Goal: Information Seeking & Learning: Learn about a topic

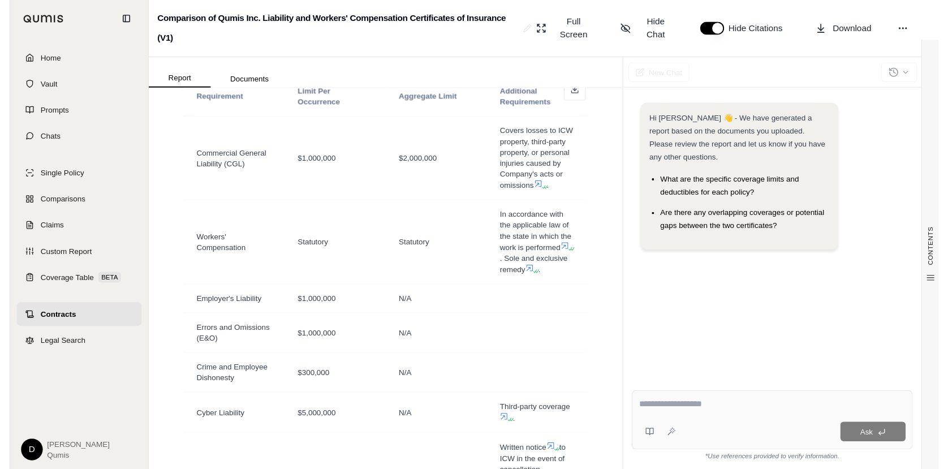
scroll to position [307, 0]
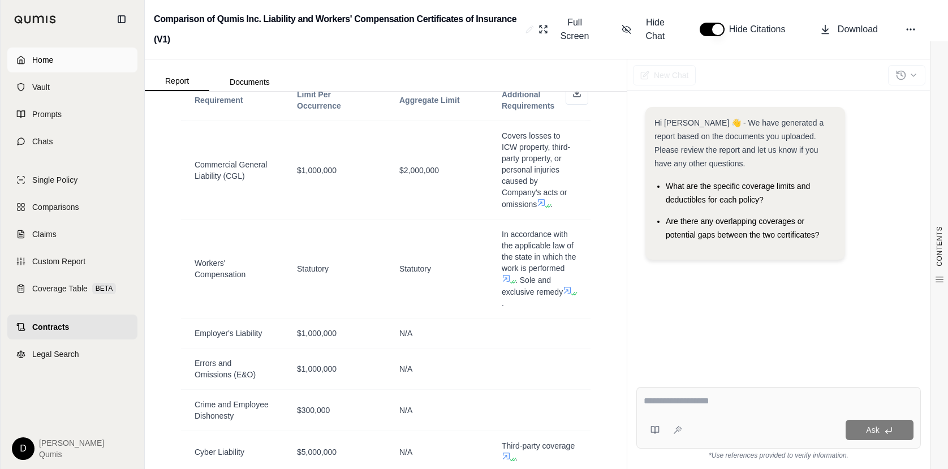
click at [60, 56] on link "Home" at bounding box center [72, 60] width 130 height 25
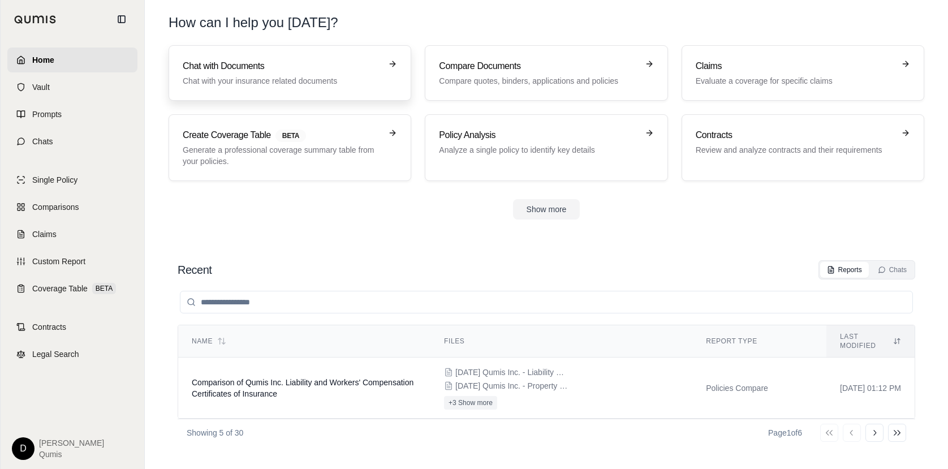
click at [231, 60] on h3 "Chat with Documents" at bounding box center [282, 66] width 198 height 14
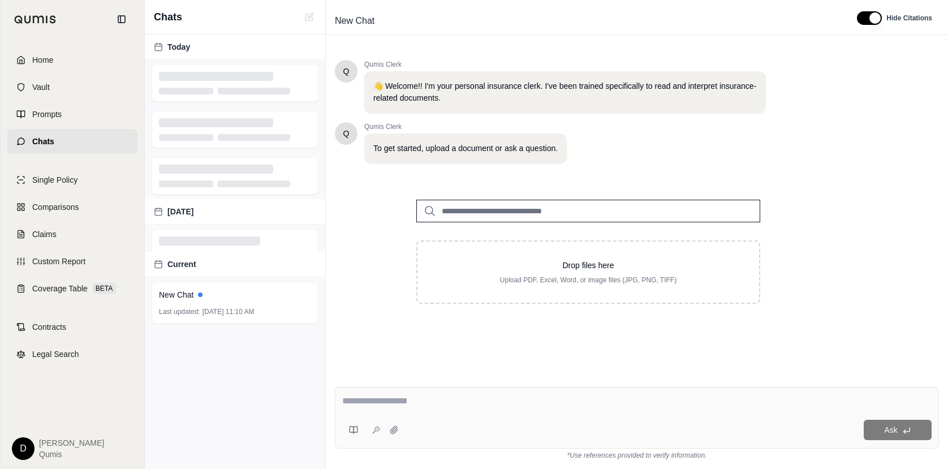
click at [472, 218] on input "search" at bounding box center [588, 211] width 344 height 23
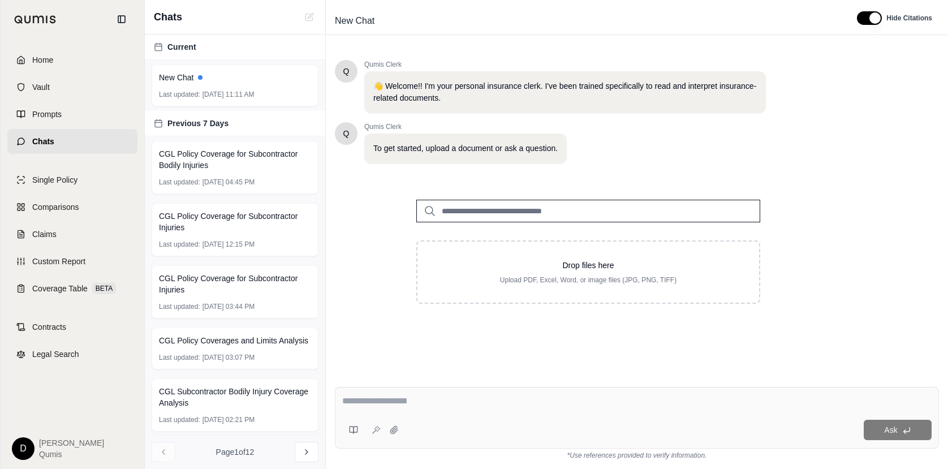
click at [482, 217] on input "search" at bounding box center [588, 211] width 344 height 23
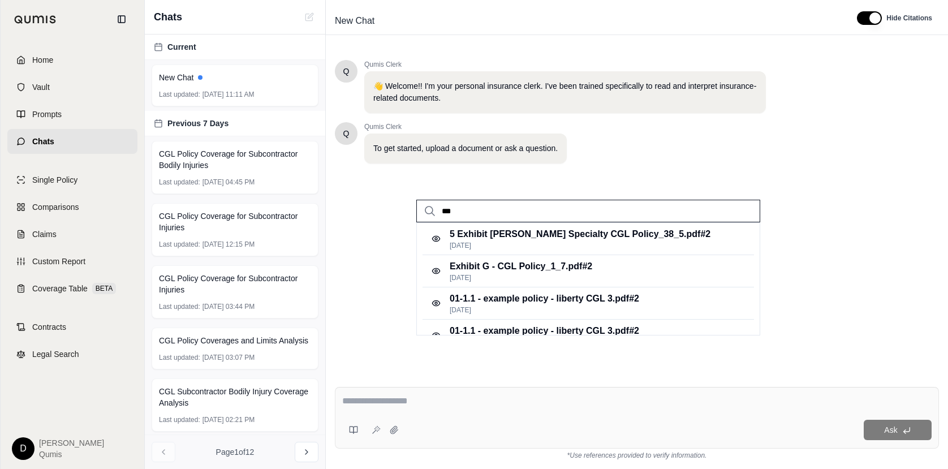
type input "***"
click at [689, 157] on div "Q Qumis Clerk To get started, upload a document or ask a question." at bounding box center [550, 142] width 431 height 41
click at [56, 183] on span "Single Policy" at bounding box center [54, 179] width 45 height 11
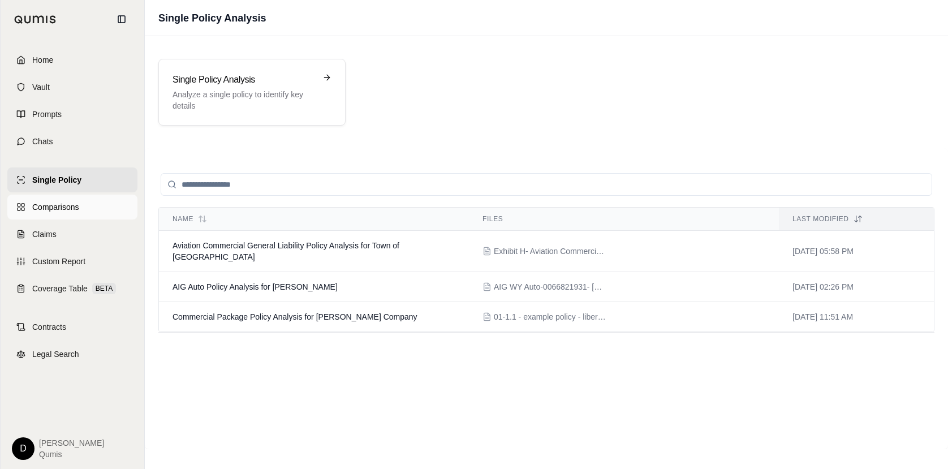
click at [77, 205] on span "Comparisons" at bounding box center [55, 206] width 46 height 11
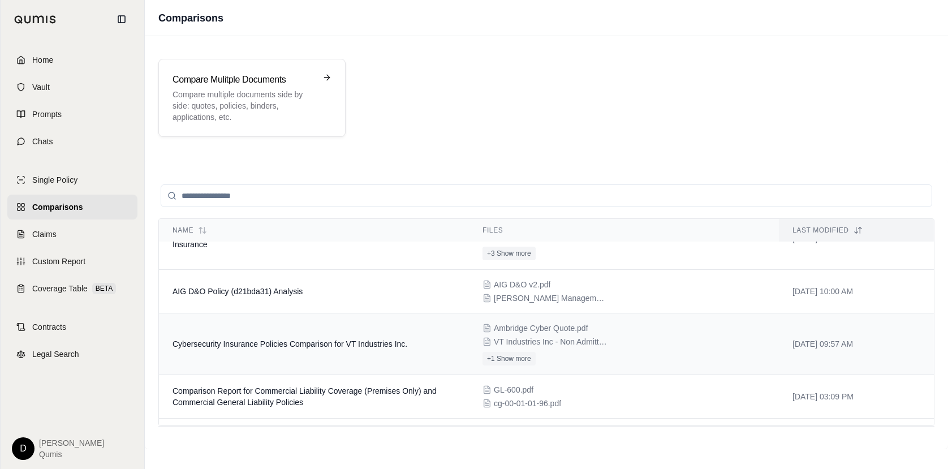
scroll to position [36, 0]
click at [54, 238] on span "Claims" at bounding box center [44, 233] width 24 height 11
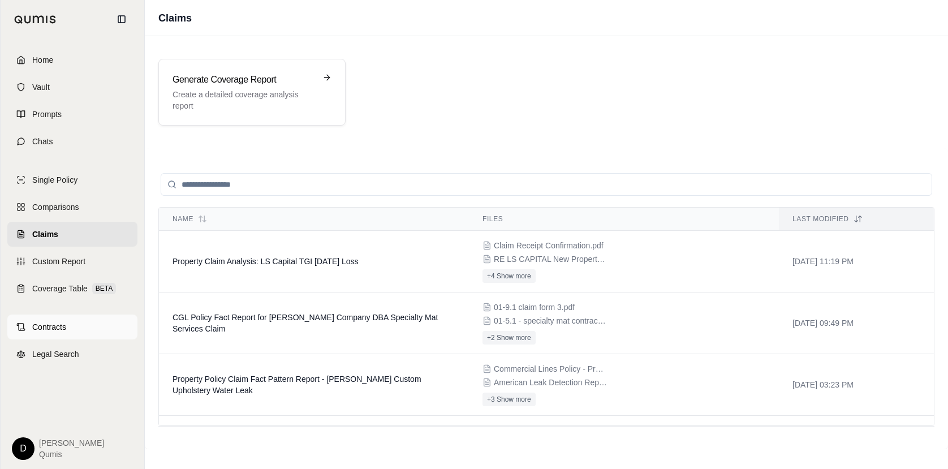
click at [55, 330] on span "Contracts" at bounding box center [49, 326] width 34 height 11
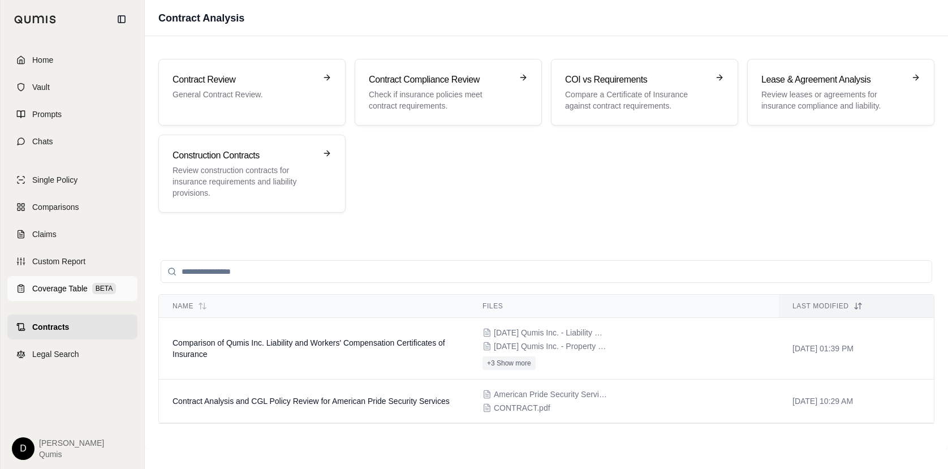
click at [57, 287] on span "Coverage Table" at bounding box center [59, 288] width 55 height 11
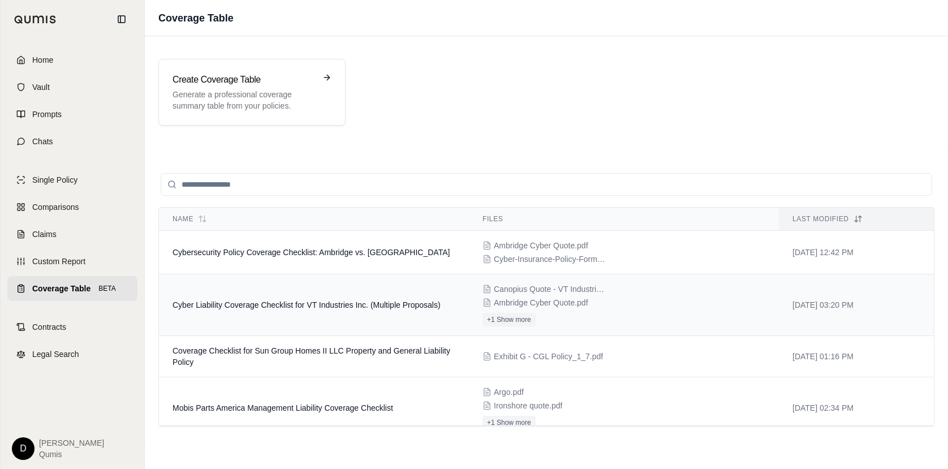
click at [357, 304] on span "Cyber Liability Coverage Checklist for VT Industries Inc. (Multiple Proposals)" at bounding box center [306, 304] width 268 height 9
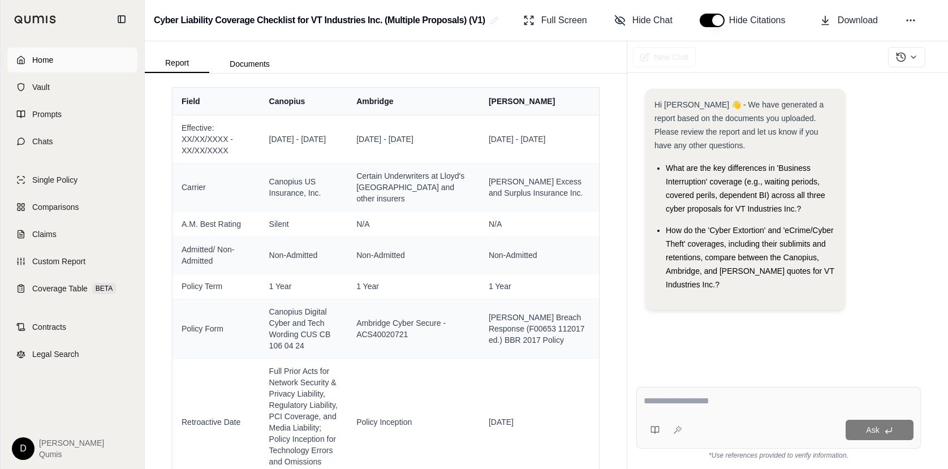
click at [44, 58] on span "Home" at bounding box center [42, 59] width 21 height 11
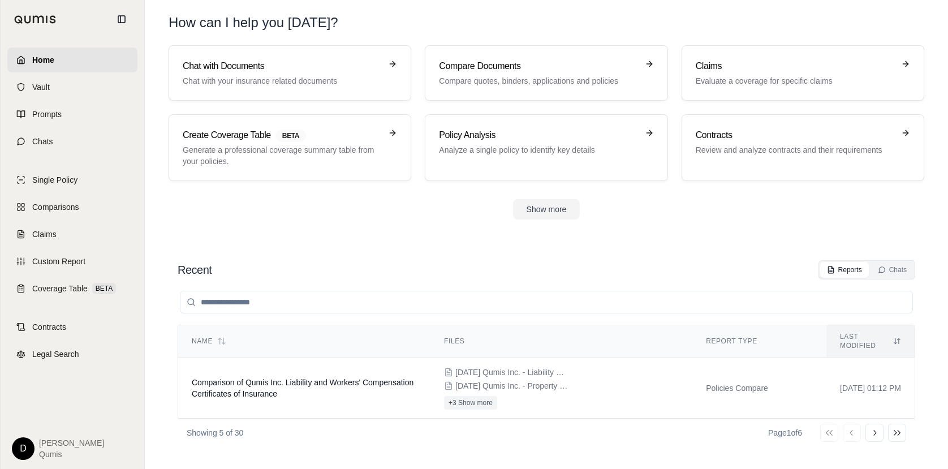
click at [274, 210] on div "Show more" at bounding box center [547, 209] width 756 height 20
click at [48, 86] on span "Vault" at bounding box center [41, 86] width 18 height 11
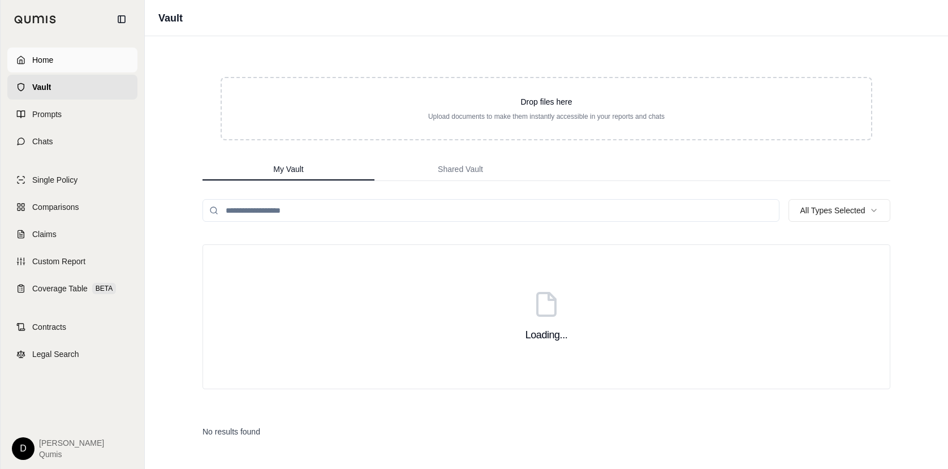
click at [41, 62] on span "Home" at bounding box center [42, 59] width 21 height 11
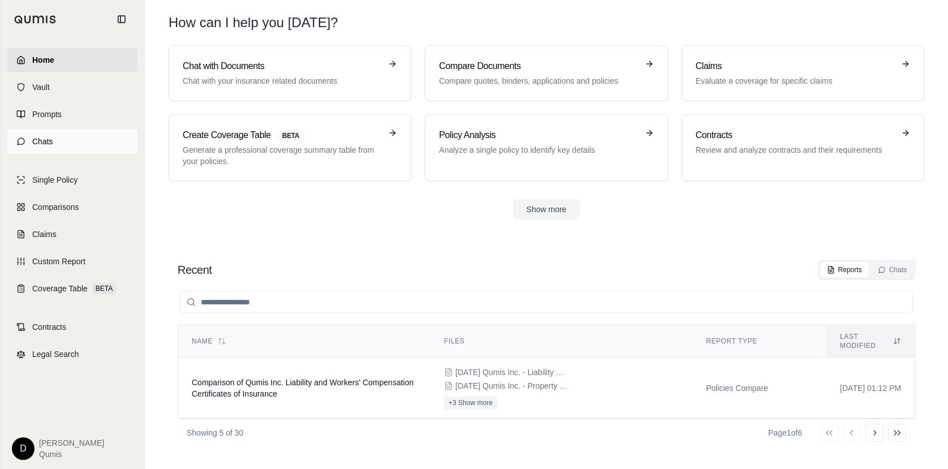
click at [32, 138] on link "Chats" at bounding box center [72, 141] width 130 height 25
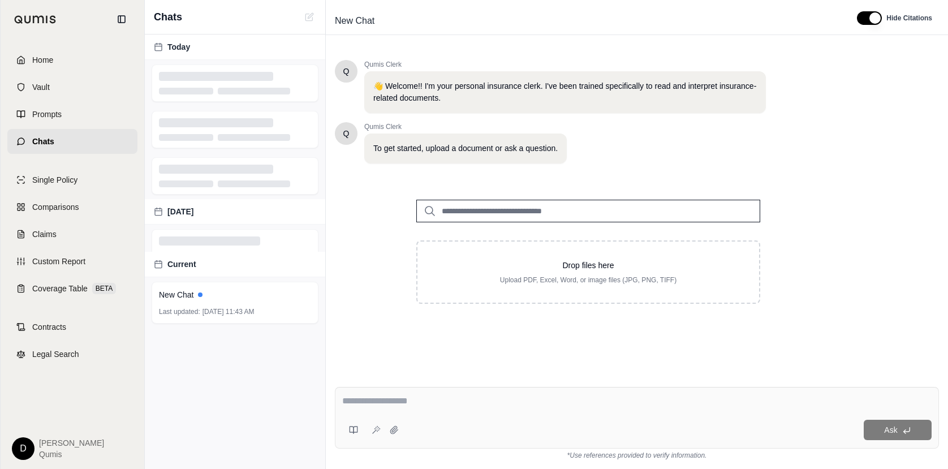
click at [496, 206] on input "search" at bounding box center [588, 211] width 344 height 23
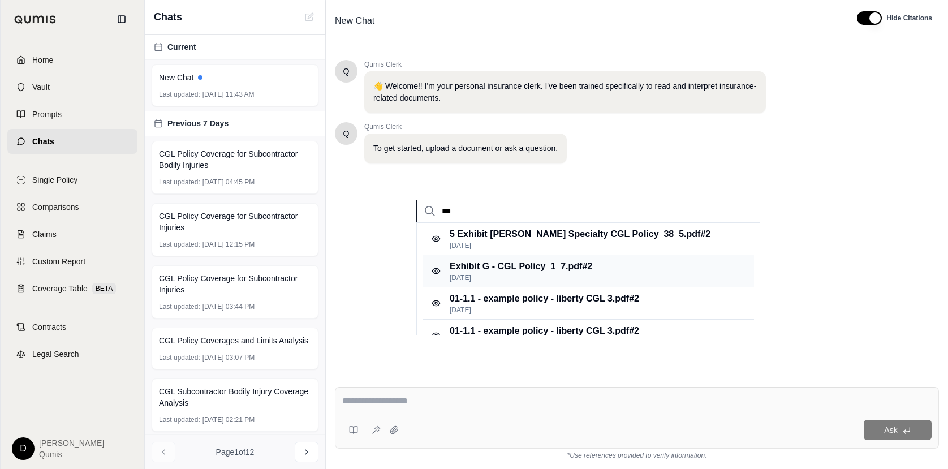
type input "***"
click at [531, 267] on p "Exhibit G - CGL Policy_1_7.pdf #2" at bounding box center [521, 267] width 143 height 14
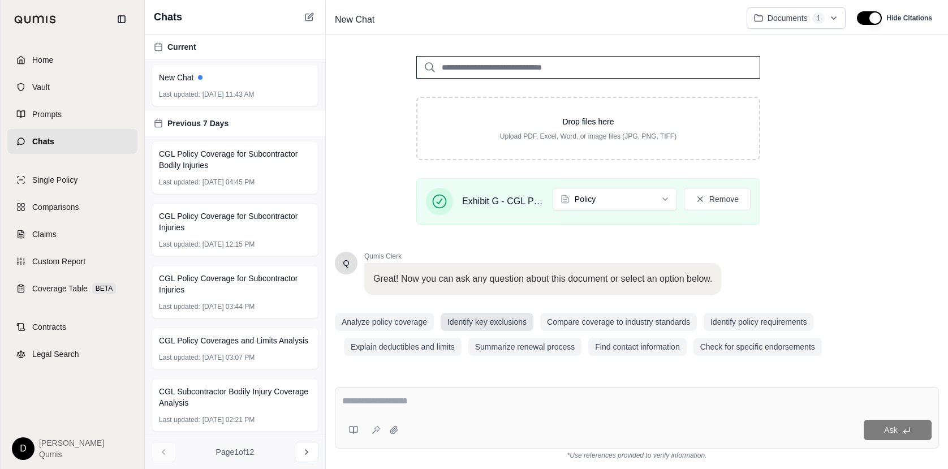
scroll to position [143, 0]
click at [394, 400] on textarea at bounding box center [636, 401] width 589 height 14
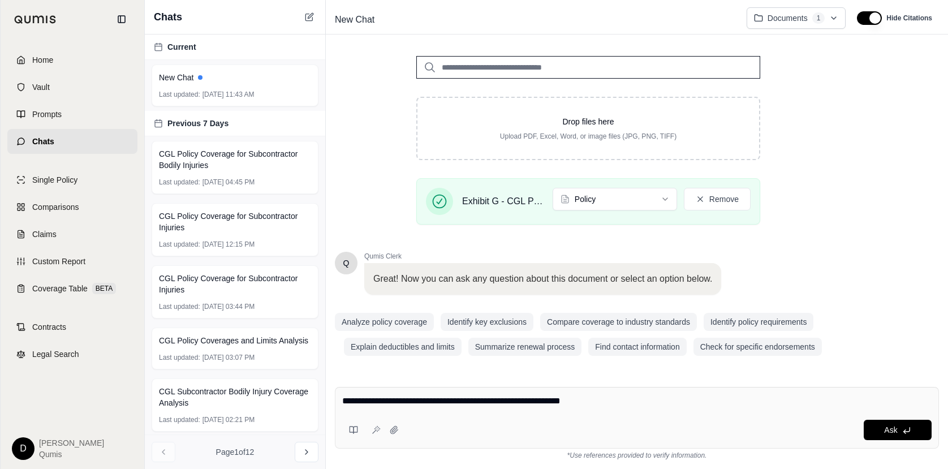
type textarea "**********"
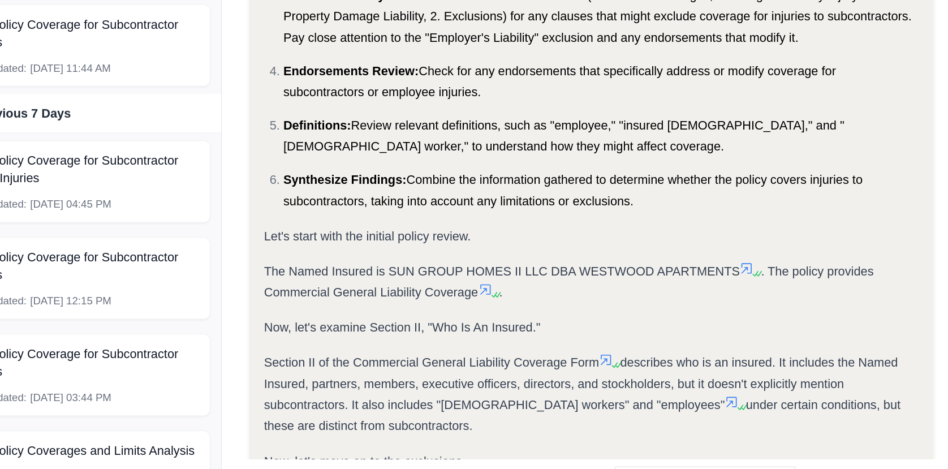
scroll to position [226, 0]
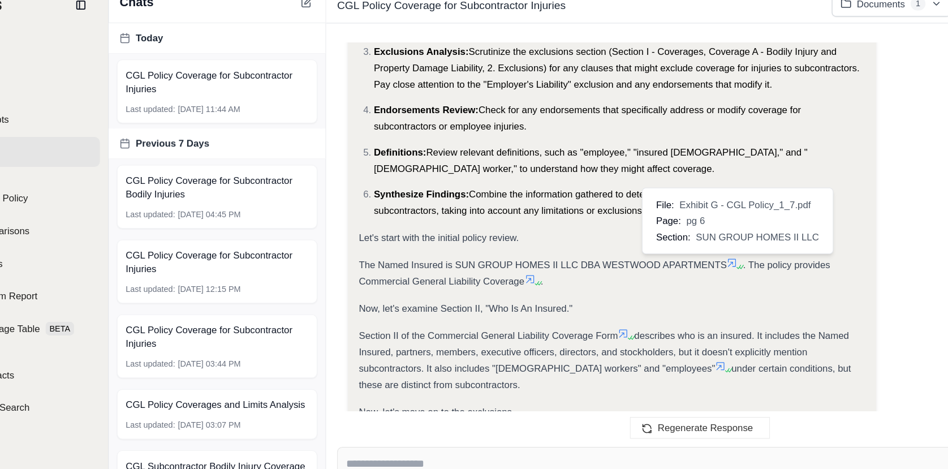
click at [665, 231] on icon at bounding box center [663, 233] width 9 height 9
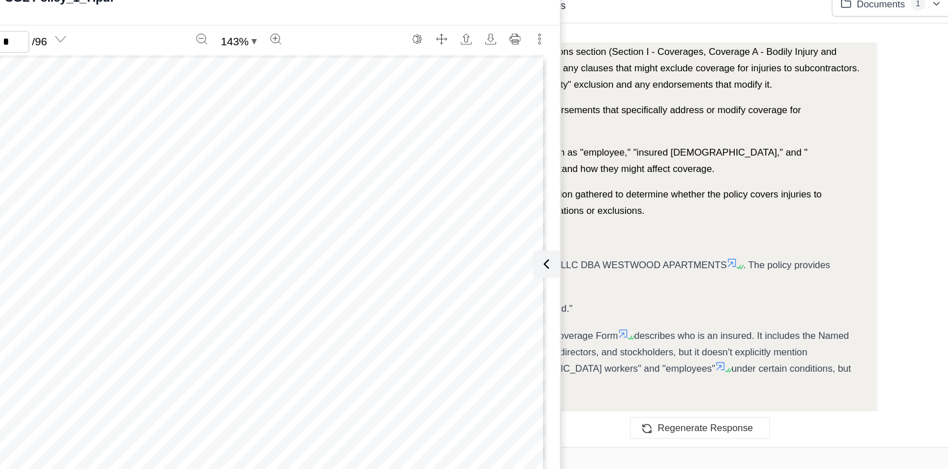
scroll to position [3213, 0]
type input "*"
click at [506, 236] on icon at bounding box center [506, 234] width 3 height 7
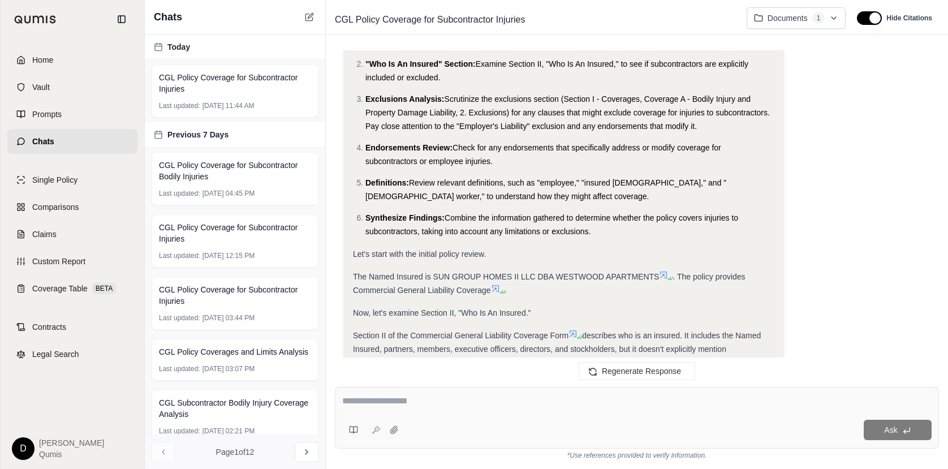
scroll to position [387, 0]
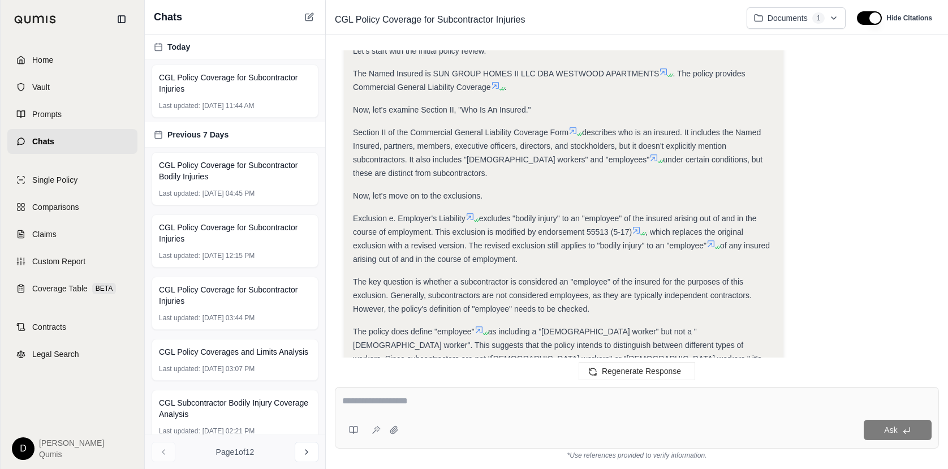
click at [637, 231] on icon at bounding box center [636, 230] width 9 height 9
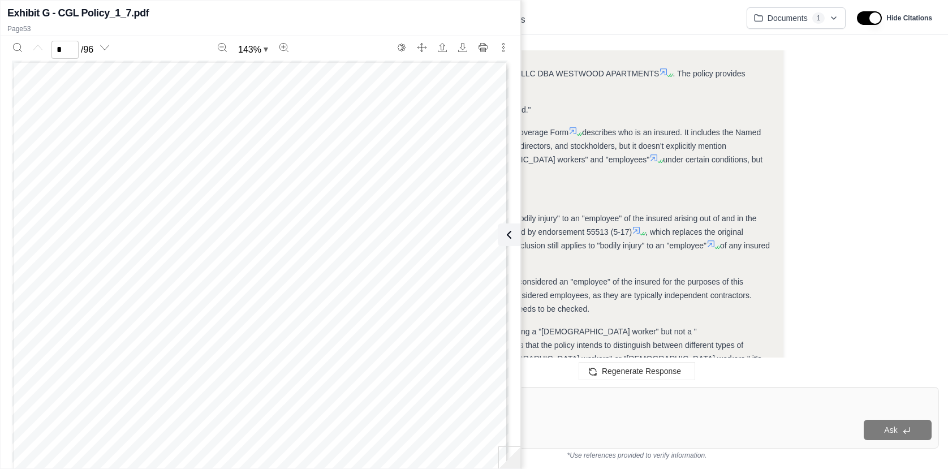
scroll to position [33412, 0]
type input "**"
click at [509, 231] on icon at bounding box center [507, 235] width 14 height 14
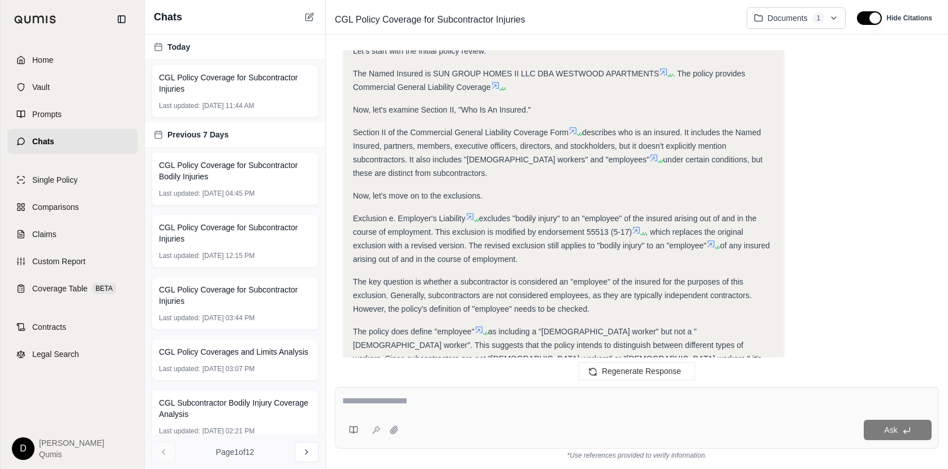
click at [711, 244] on icon at bounding box center [710, 243] width 9 height 9
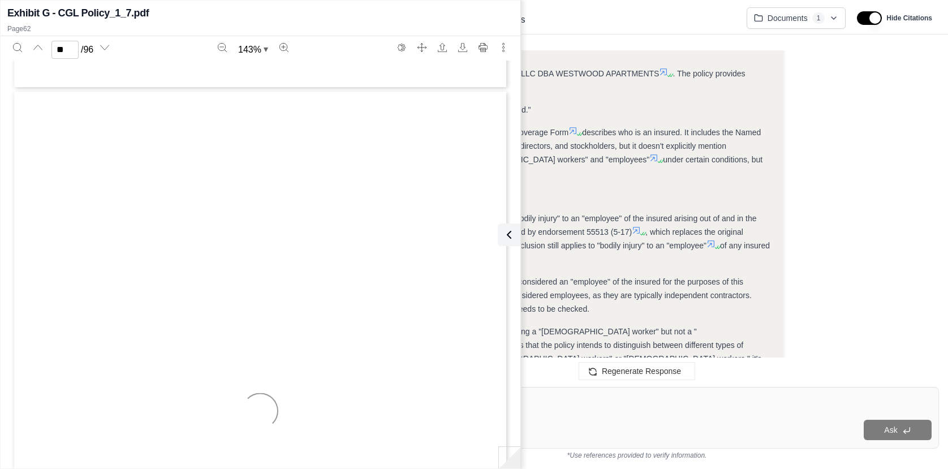
scroll to position [39195, 0]
type input "**"
click at [504, 236] on icon at bounding box center [507, 235] width 14 height 14
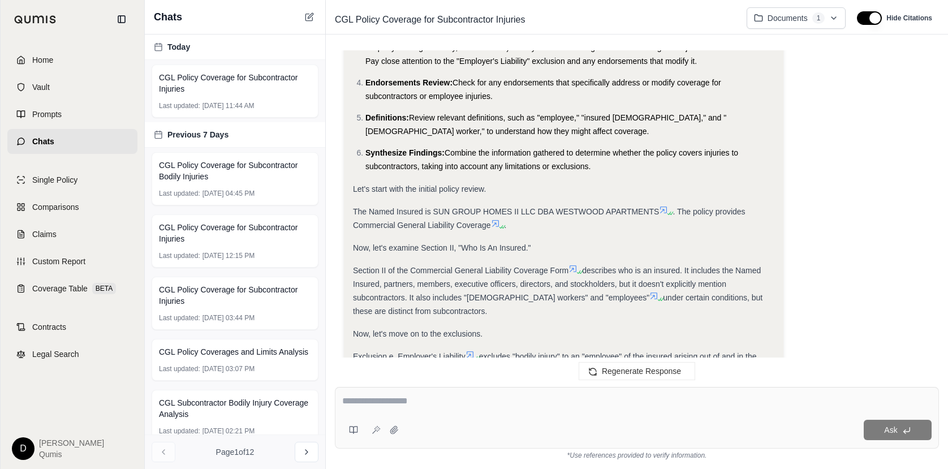
scroll to position [0, 0]
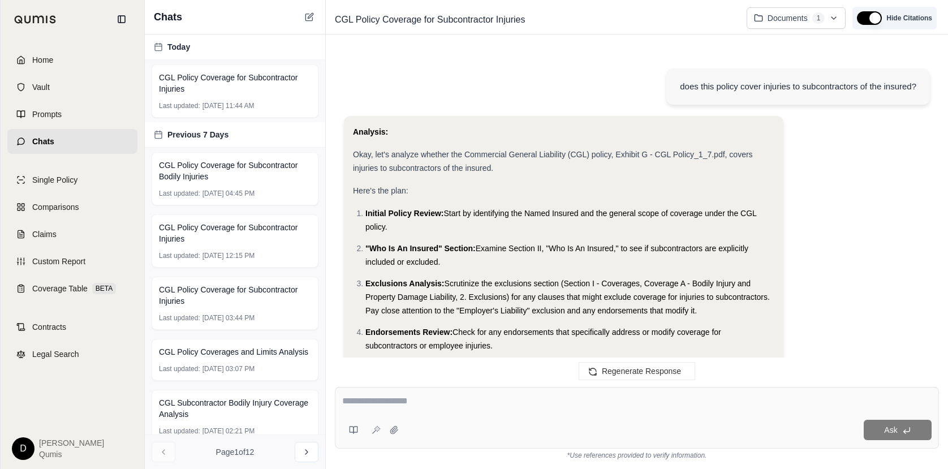
click at [867, 18] on button "button" at bounding box center [869, 18] width 25 height 14
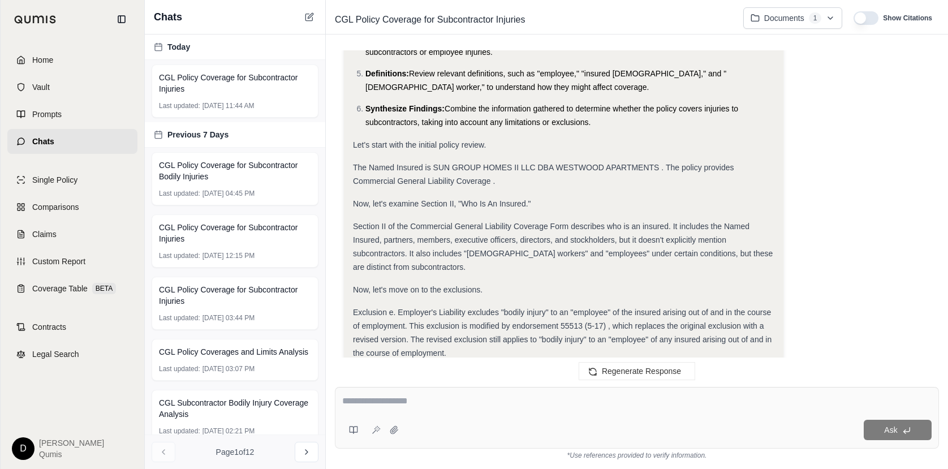
scroll to position [415, 0]
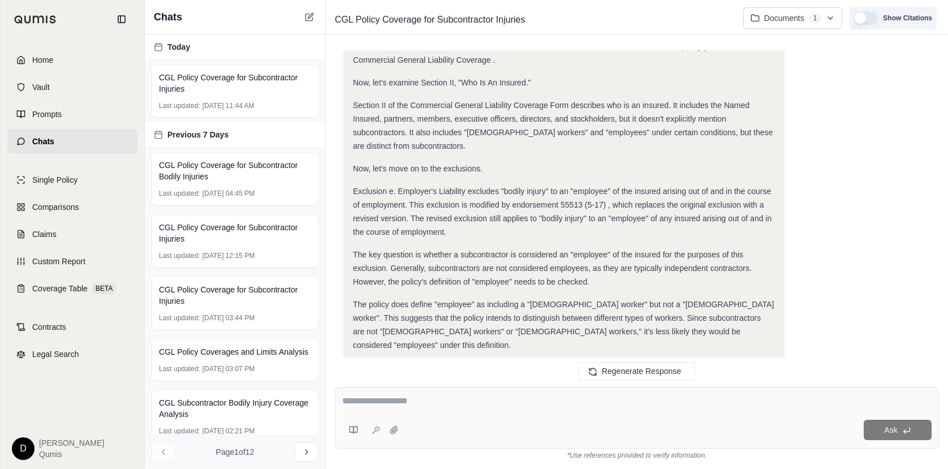
click at [871, 24] on button "button" at bounding box center [865, 18] width 25 height 14
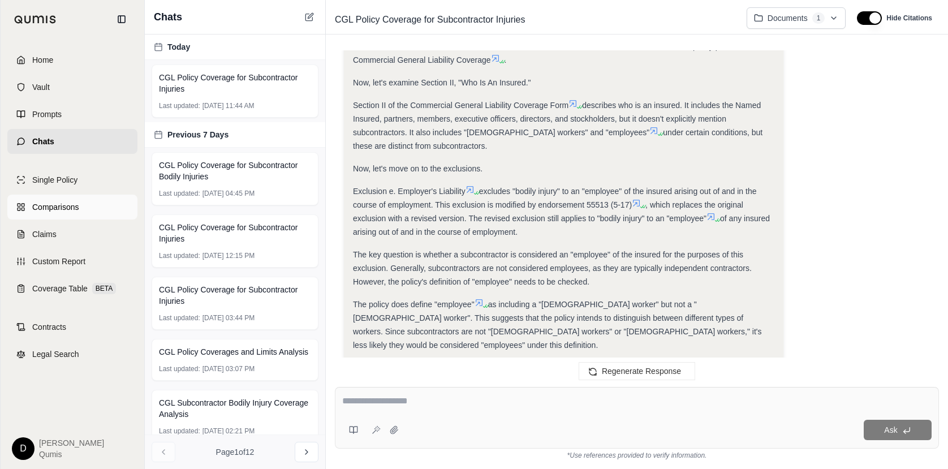
click at [54, 209] on span "Comparisons" at bounding box center [55, 206] width 46 height 11
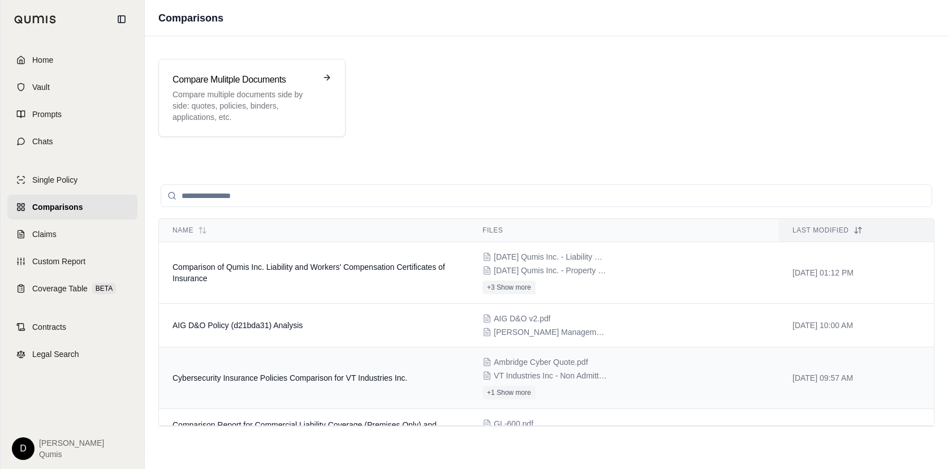
click at [491, 378] on icon at bounding box center [486, 375] width 9 height 9
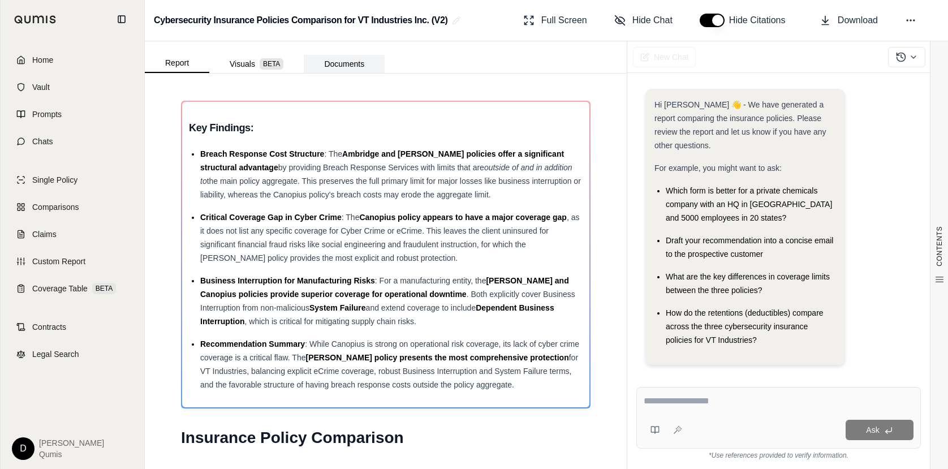
click at [345, 57] on button "Documents" at bounding box center [344, 64] width 81 height 18
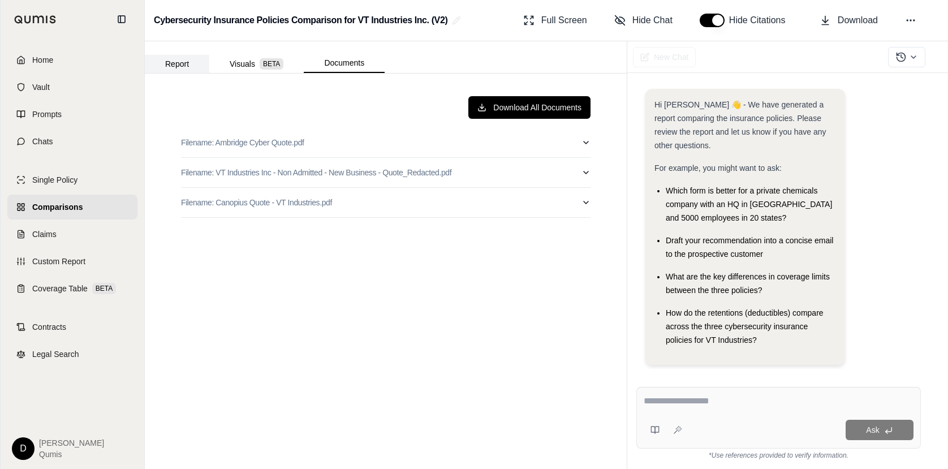
click at [183, 63] on button "Report" at bounding box center [177, 64] width 64 height 18
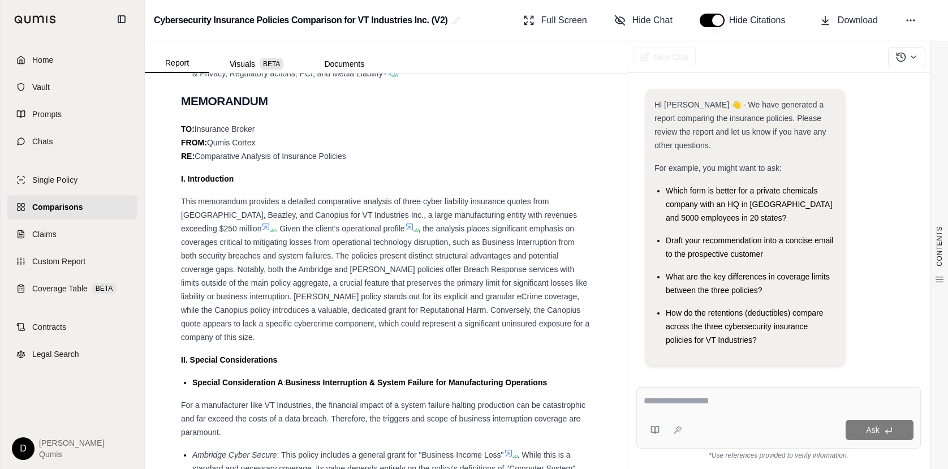
scroll to position [1122, 0]
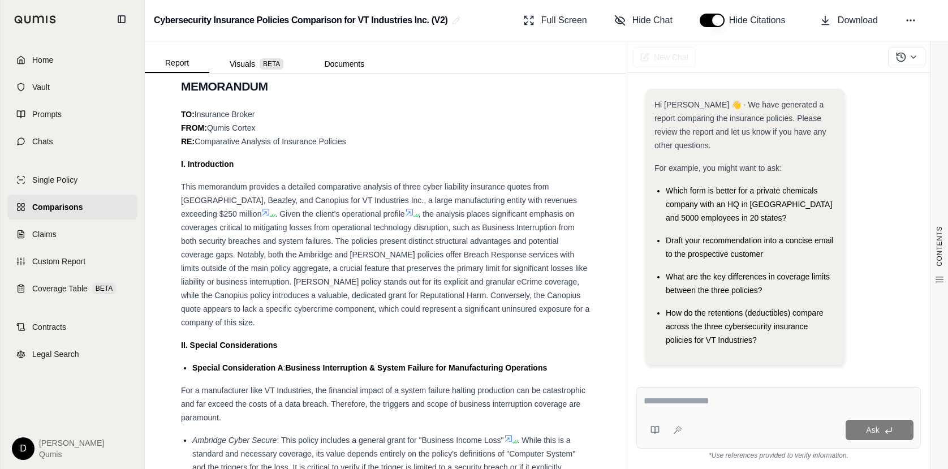
click at [270, 208] on icon at bounding box center [265, 212] width 9 height 9
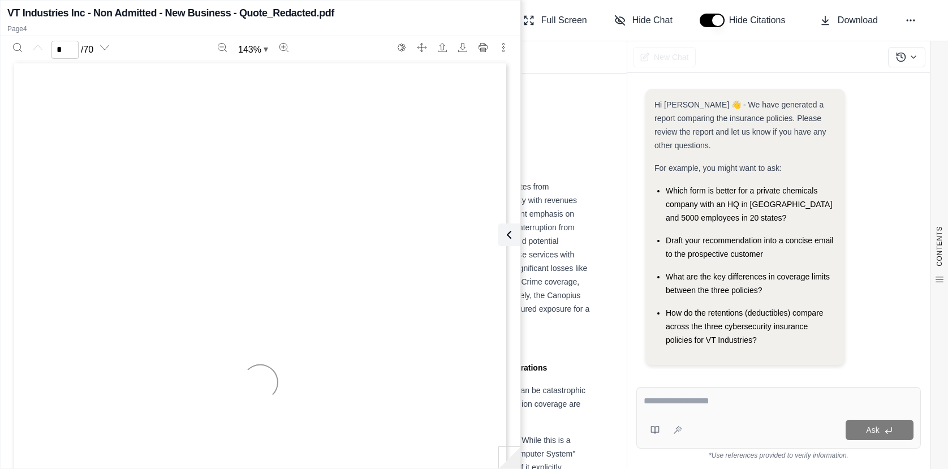
type input "*"
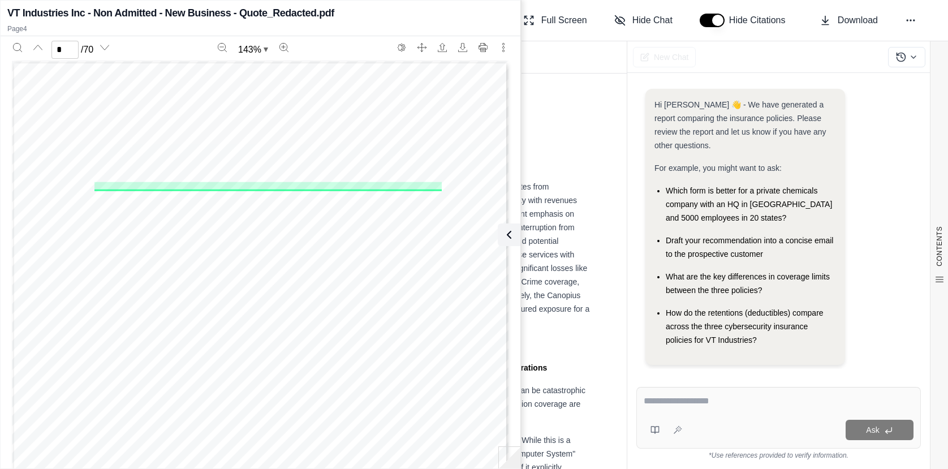
scroll to position [1927, 0]
click at [505, 230] on icon at bounding box center [507, 235] width 14 height 14
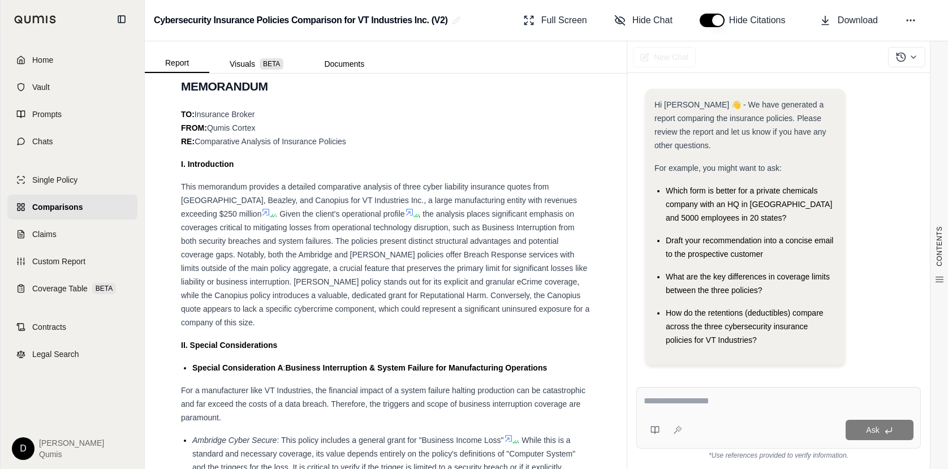
click at [708, 21] on button "button" at bounding box center [712, 21] width 25 height 14
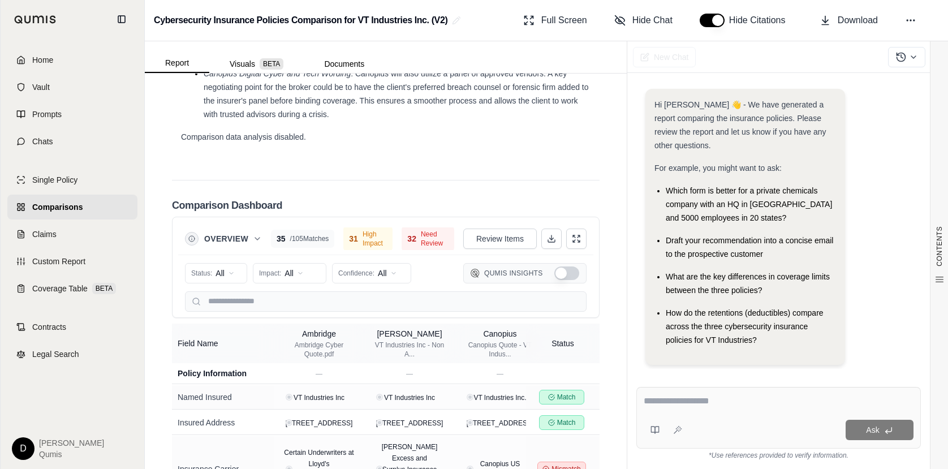
scroll to position [2966, 0]
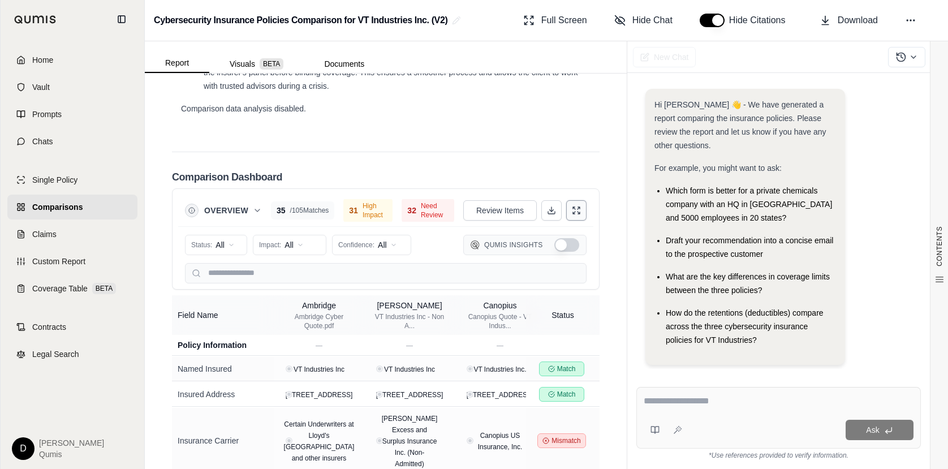
click at [580, 206] on icon at bounding box center [576, 210] width 9 height 9
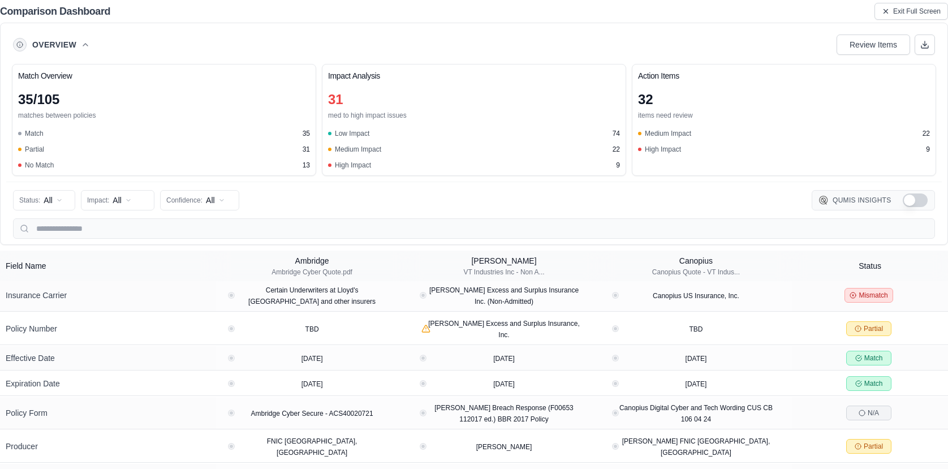
scroll to position [0, 0]
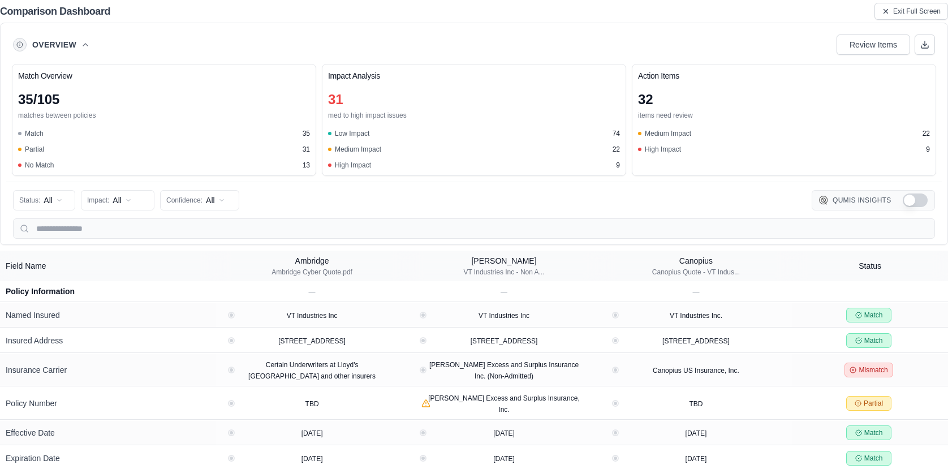
click at [919, 205] on button "Show Qumis Insights" at bounding box center [915, 200] width 25 height 14
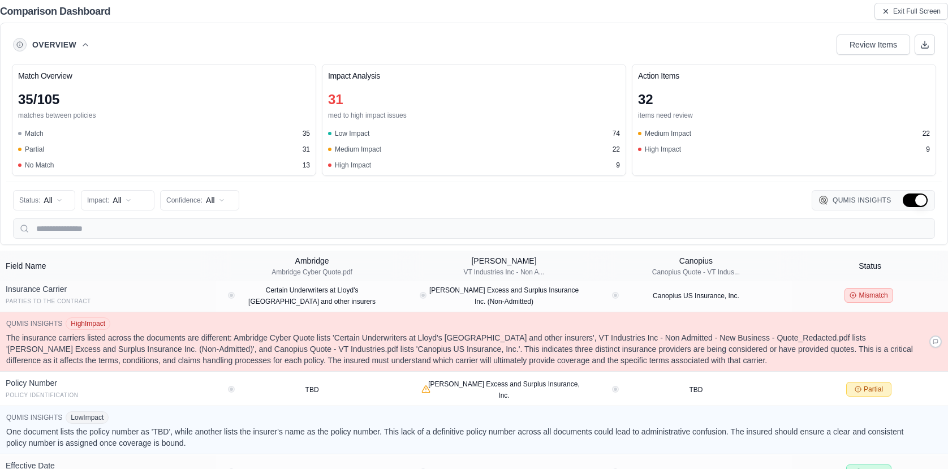
scroll to position [112, 0]
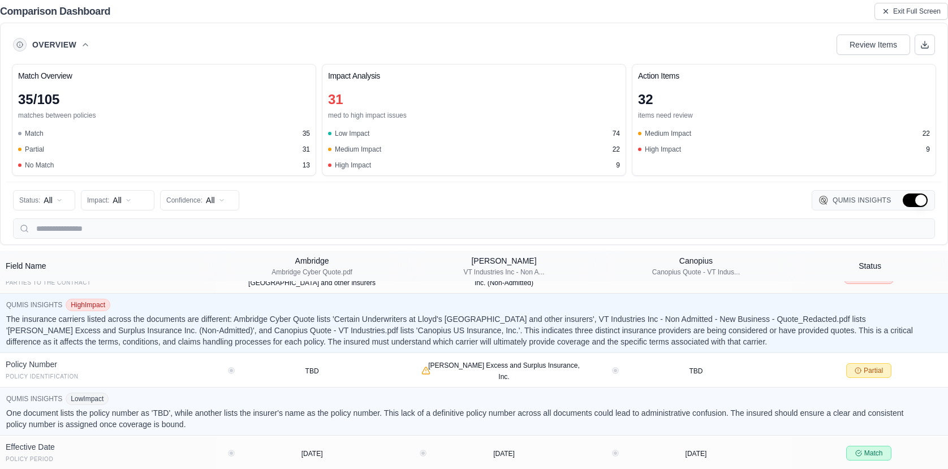
click at [912, 198] on button "Hide Qumis Insights" at bounding box center [915, 200] width 25 height 14
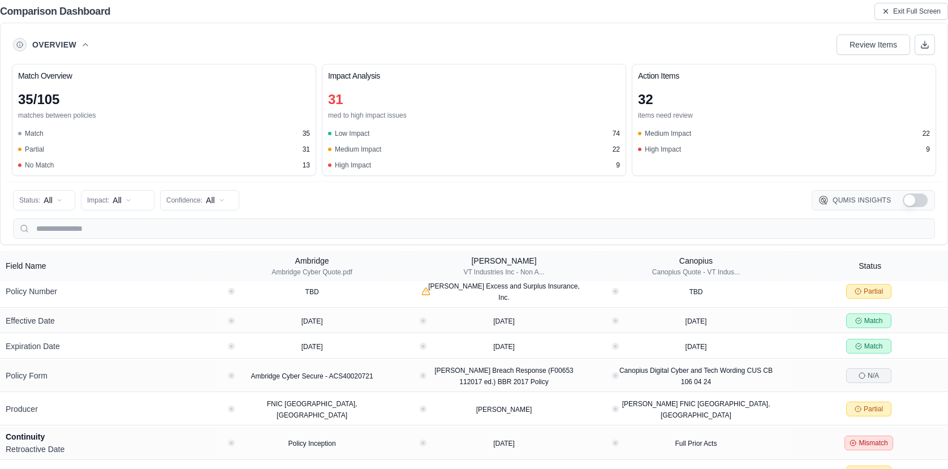
scroll to position [93, 0]
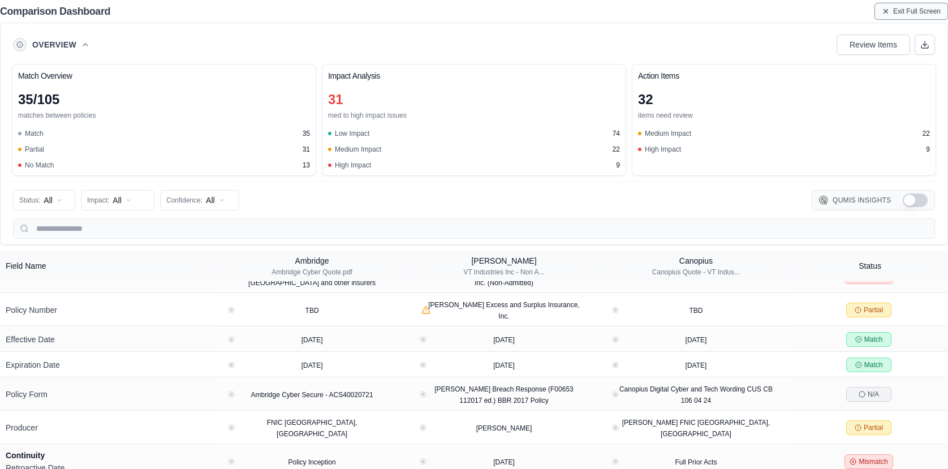
click at [893, 12] on span "Exit Full Screen" at bounding box center [917, 11] width 48 height 9
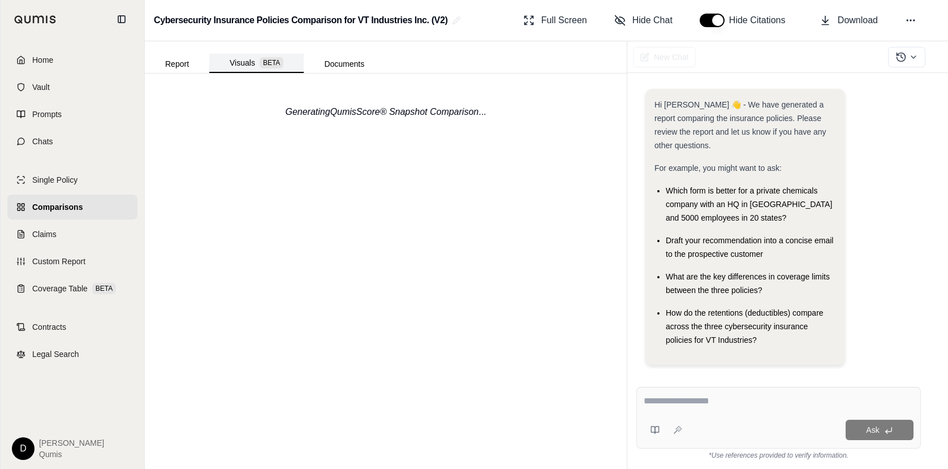
click at [249, 66] on button "Visuals BETA" at bounding box center [256, 63] width 94 height 19
click at [180, 64] on button "Report" at bounding box center [177, 64] width 64 height 18
click at [352, 63] on button "Documents" at bounding box center [344, 64] width 81 height 18
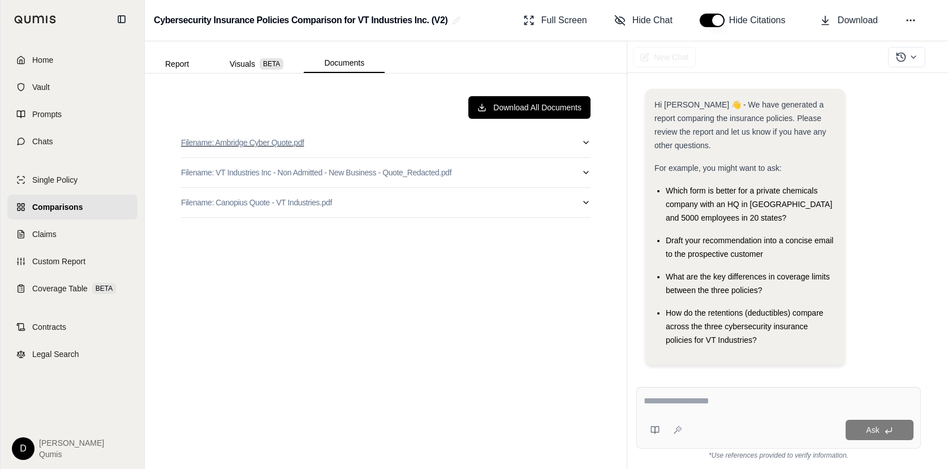
click at [268, 143] on p "Filename: Ambridge Cyber Quote.pdf" at bounding box center [242, 142] width 123 height 11
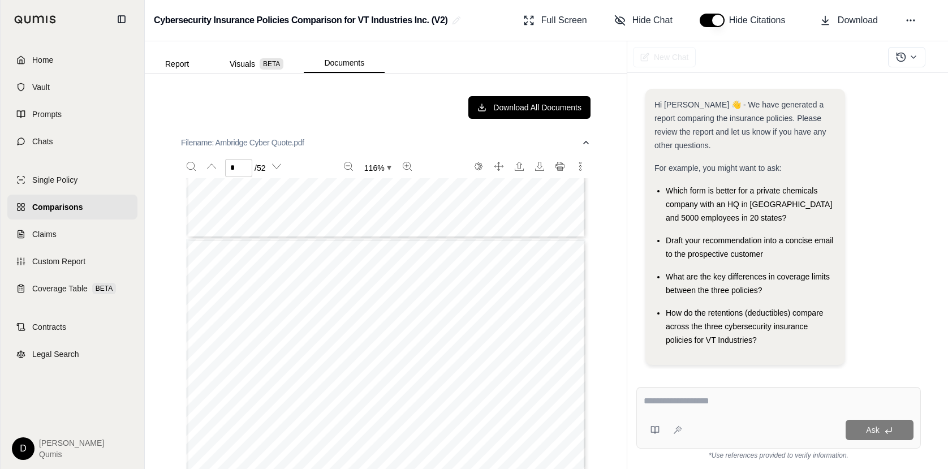
type input "*"
click at [589, 141] on icon "button" at bounding box center [585, 142] width 9 height 9
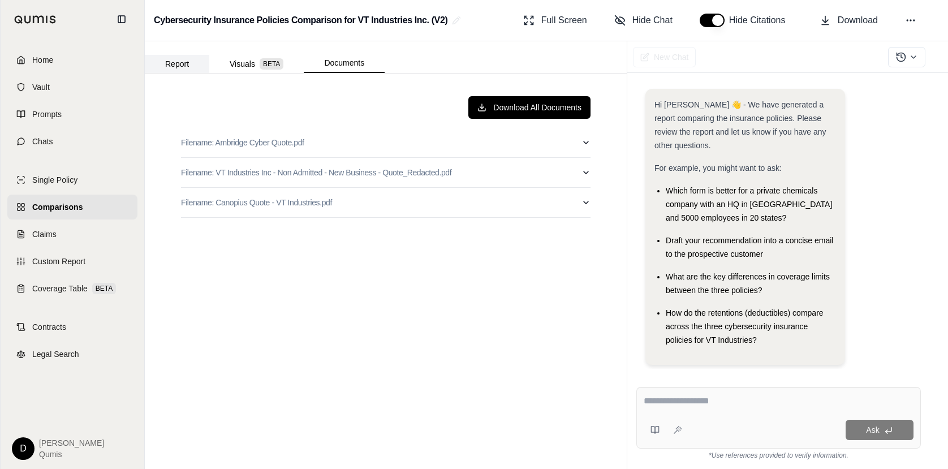
click at [179, 64] on button "Report" at bounding box center [177, 64] width 64 height 18
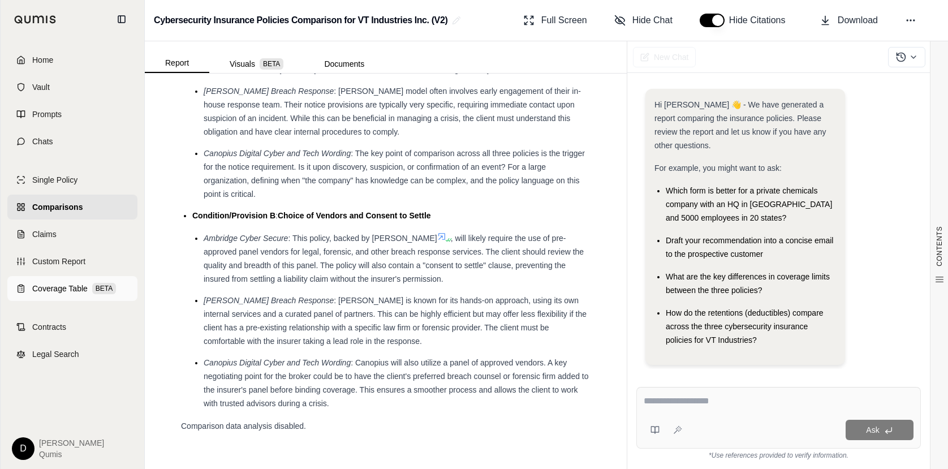
click at [74, 290] on span "Coverage Table" at bounding box center [59, 288] width 55 height 11
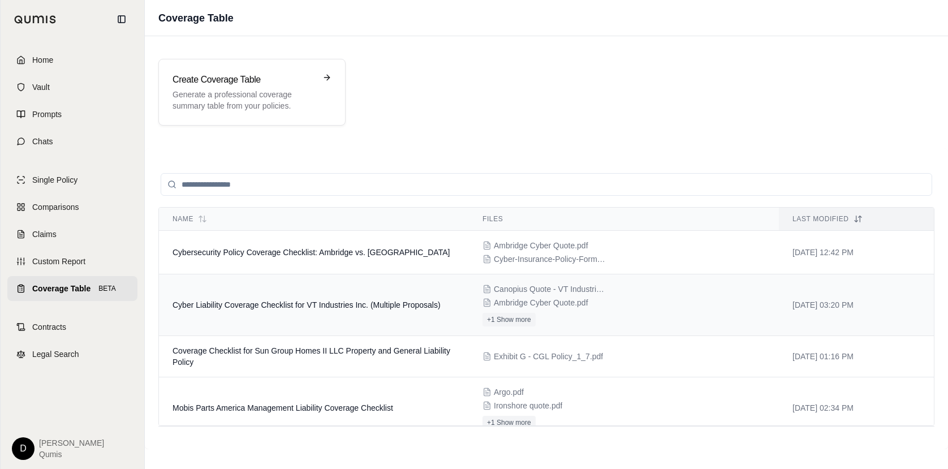
click at [359, 302] on span "Cyber Liability Coverage Checklist for VT Industries Inc. (Multiple Proposals)" at bounding box center [306, 304] width 268 height 9
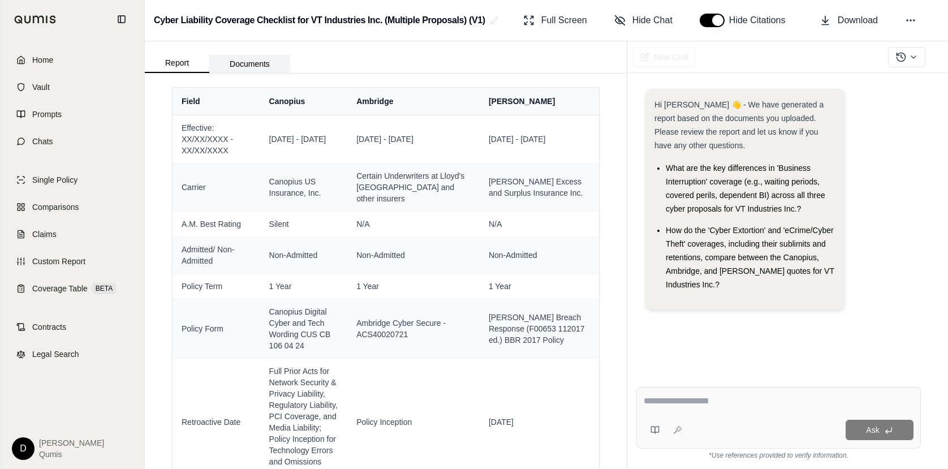
click at [243, 58] on button "Documents" at bounding box center [249, 64] width 81 height 18
click at [174, 61] on button "Report" at bounding box center [177, 63] width 64 height 19
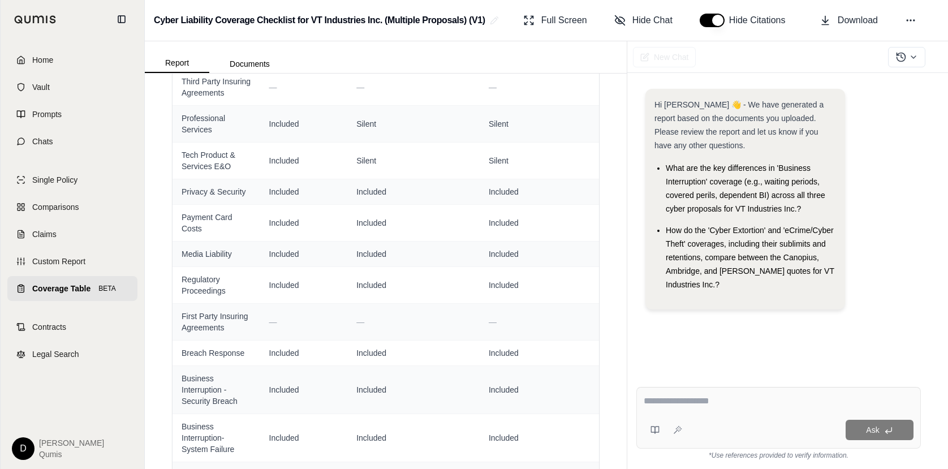
scroll to position [454, 0]
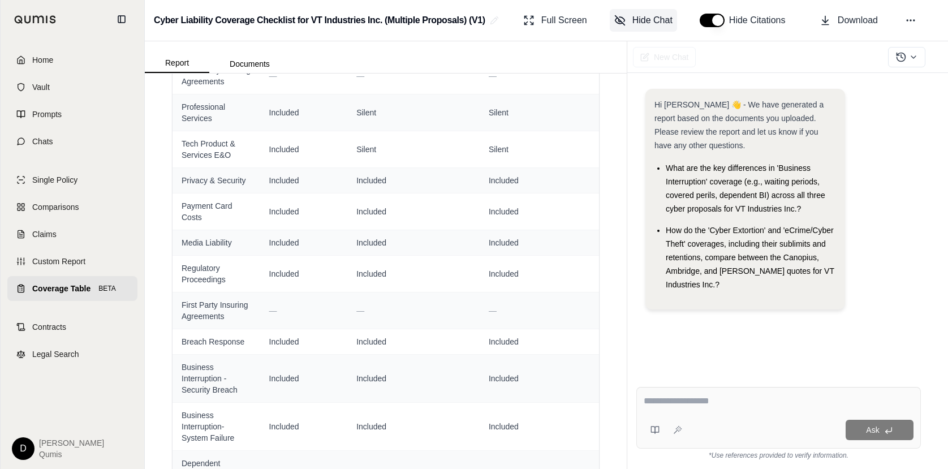
click at [655, 19] on span "Hide Chat" at bounding box center [652, 21] width 40 height 14
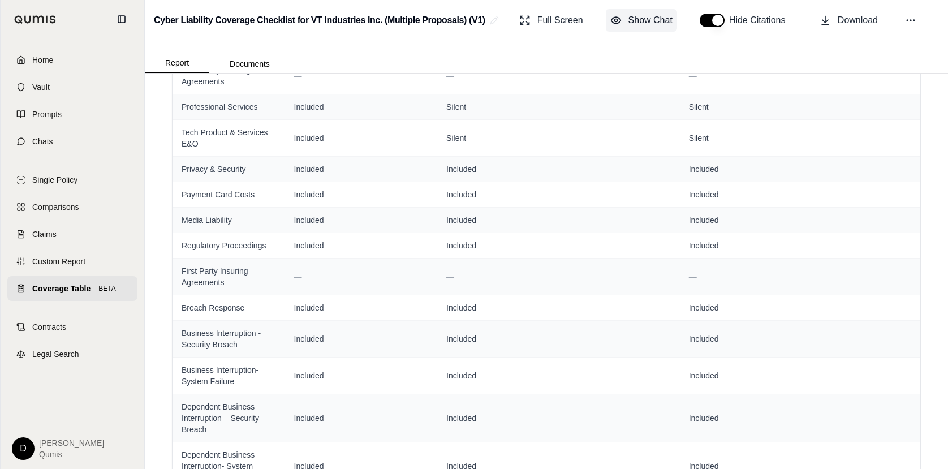
click at [655, 19] on span "Show Chat" at bounding box center [650, 21] width 44 height 14
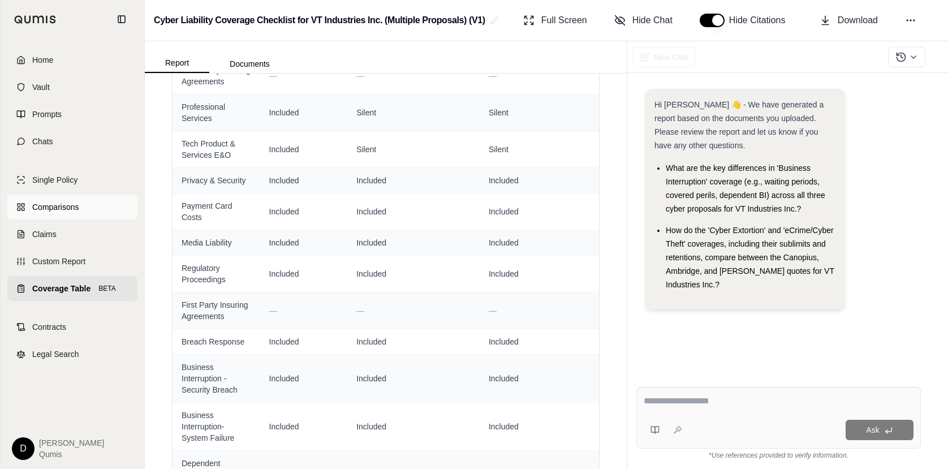
click at [53, 201] on span "Comparisons" at bounding box center [55, 206] width 46 height 11
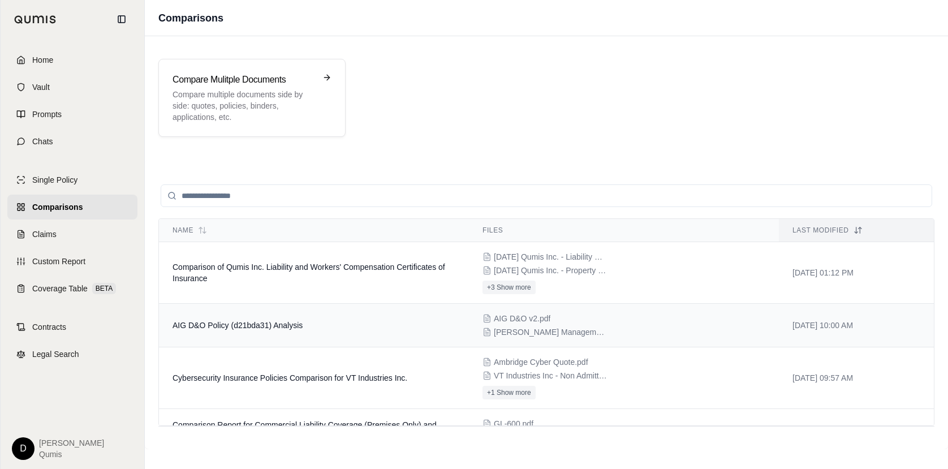
click at [537, 329] on span "[PERSON_NAME] Management Liability v2.pdf" at bounding box center [550, 331] width 113 height 11
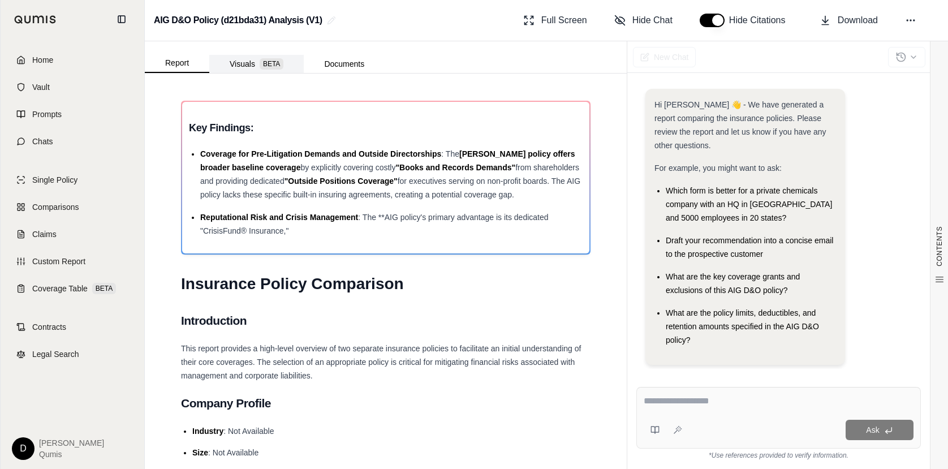
click at [253, 60] on button "Visuals BETA" at bounding box center [256, 64] width 94 height 18
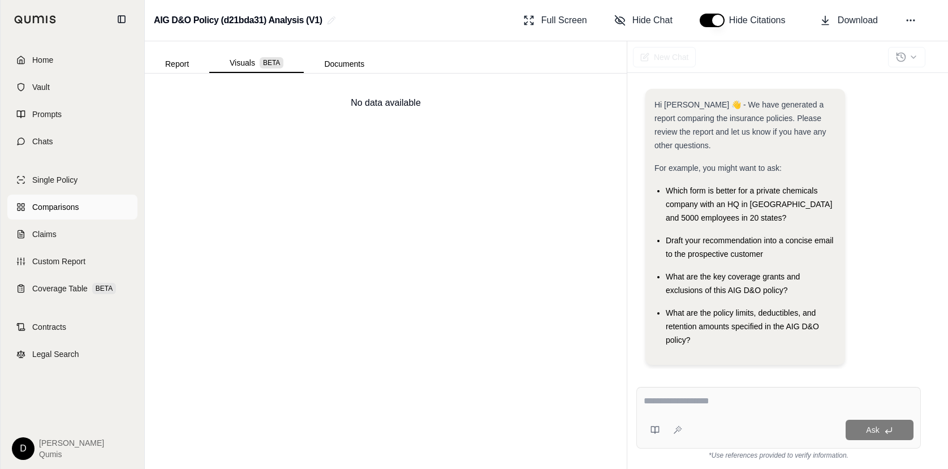
click at [44, 205] on span "Comparisons" at bounding box center [55, 206] width 46 height 11
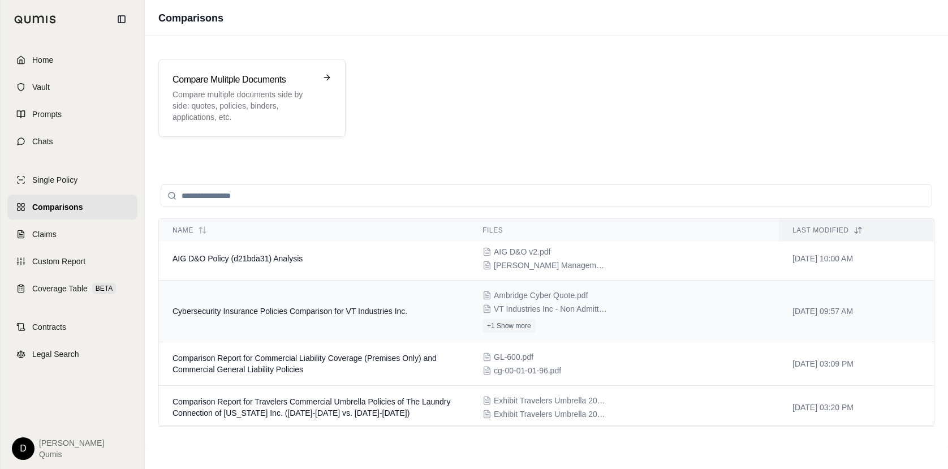
scroll to position [46, 0]
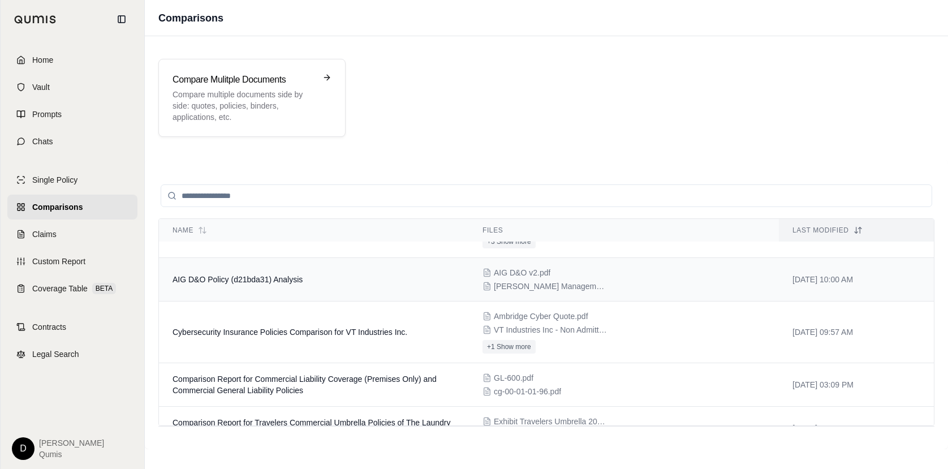
click at [370, 289] on td "AIG D&O Policy (d21bda31) Analysis" at bounding box center [314, 280] width 310 height 44
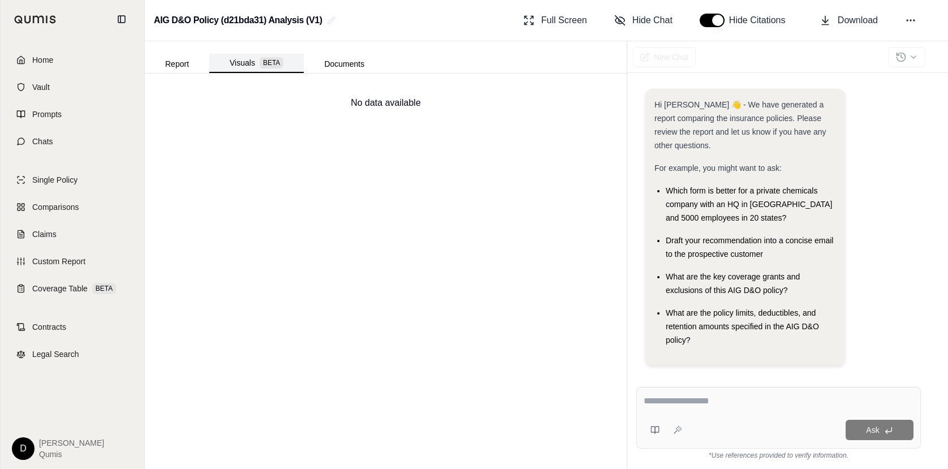
click at [271, 62] on span "BETA" at bounding box center [272, 62] width 24 height 11
click at [175, 66] on button "Report" at bounding box center [177, 64] width 64 height 18
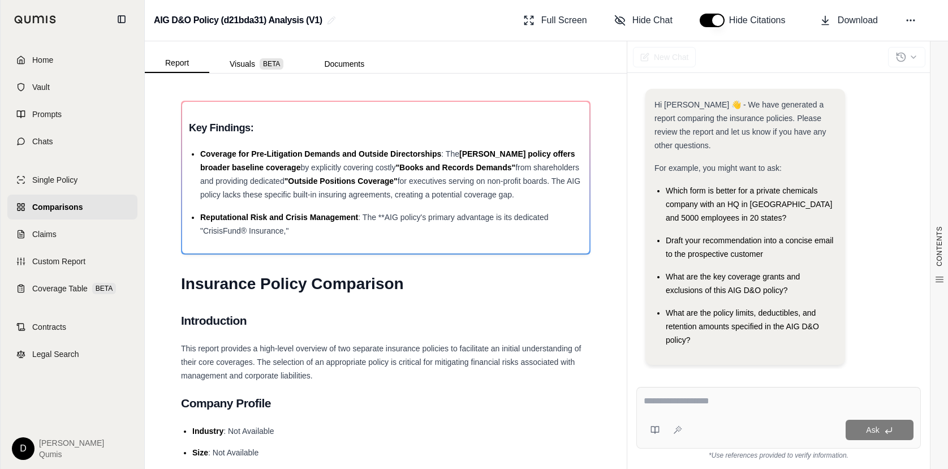
click at [50, 208] on span "Comparisons" at bounding box center [57, 206] width 50 height 11
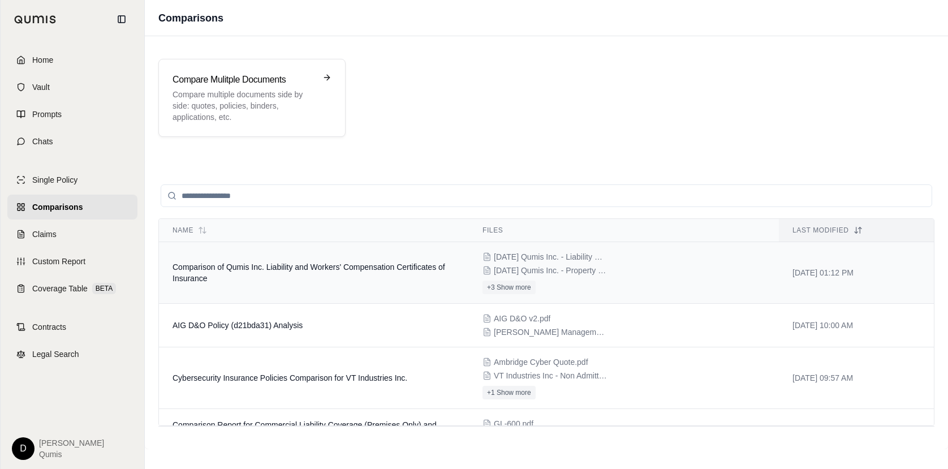
click at [313, 267] on span "Comparison of Qumis Inc. Liability and Workers' Compensation Certificates of In…" at bounding box center [308, 272] width 273 height 20
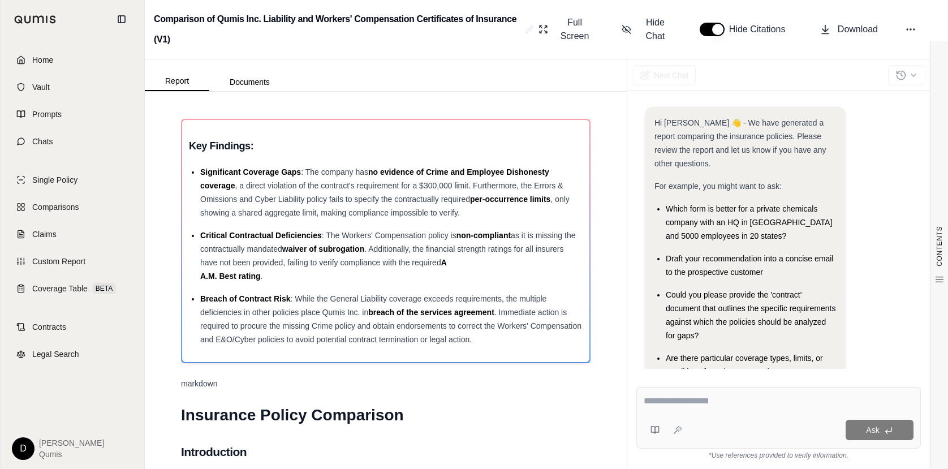
scroll to position [45, 0]
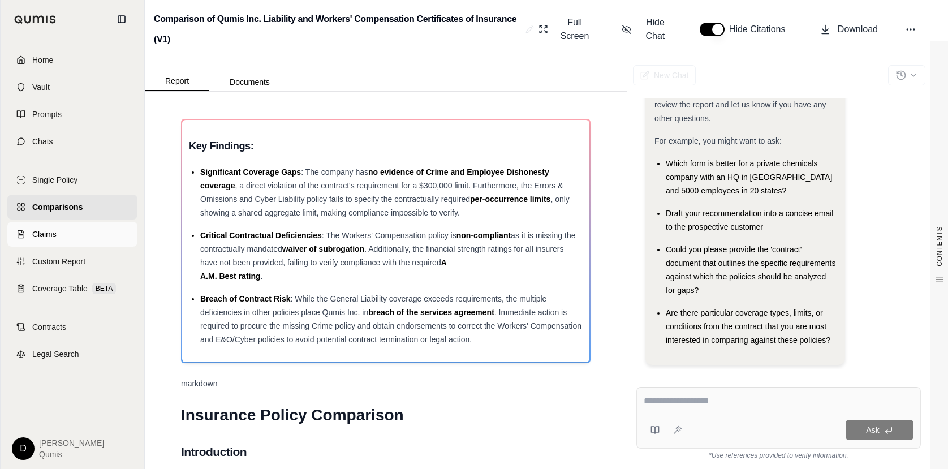
click at [50, 233] on span "Claims" at bounding box center [44, 233] width 24 height 11
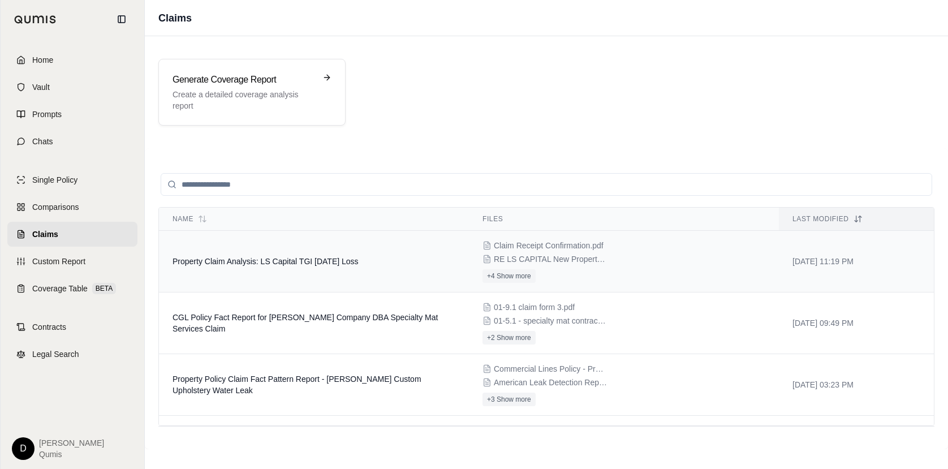
click at [338, 266] on td "Property Claim Analysis: LS Capital TGI [DATE] Loss" at bounding box center [314, 262] width 310 height 62
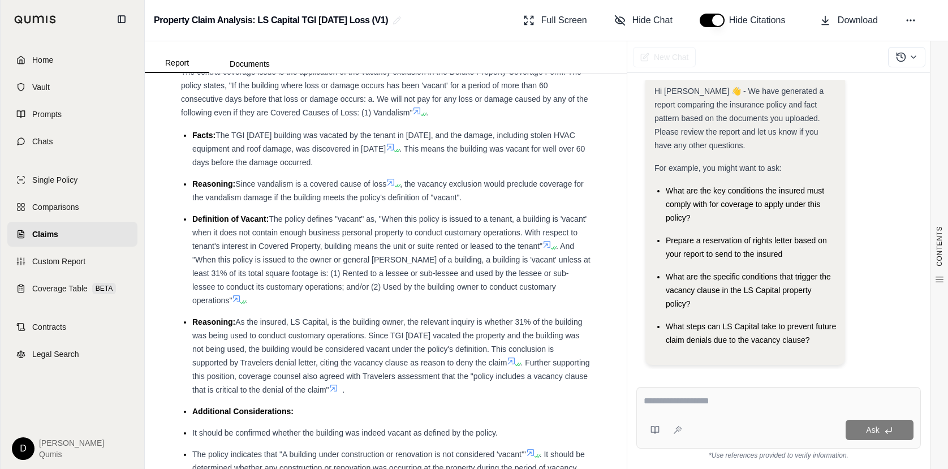
scroll to position [1950, 0]
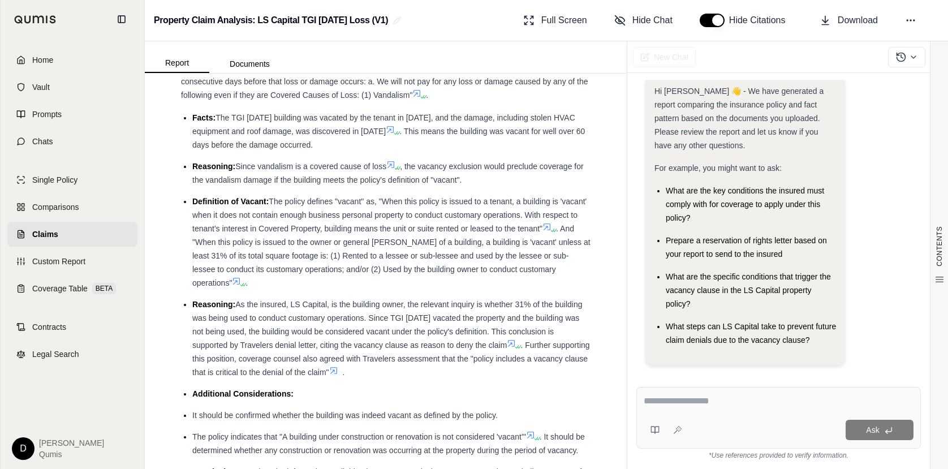
click at [678, 400] on textarea at bounding box center [779, 401] width 270 height 14
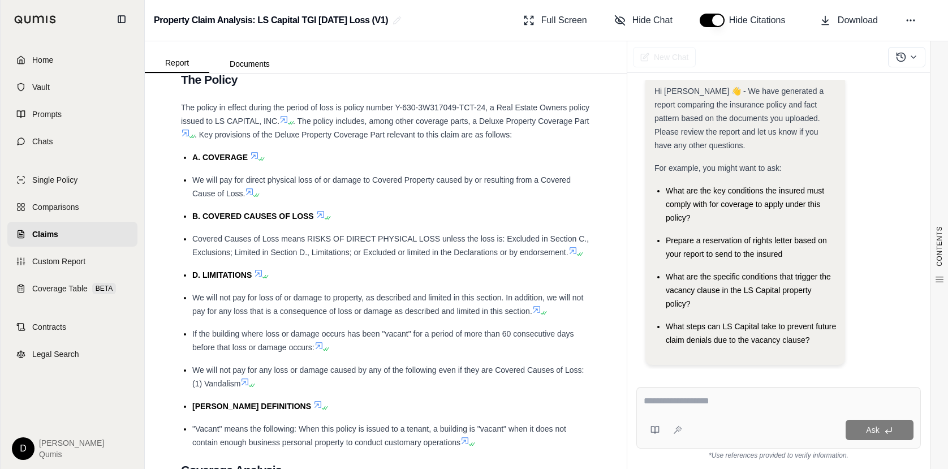
scroll to position [3708, 0]
click at [51, 326] on span "Contracts" at bounding box center [49, 326] width 34 height 11
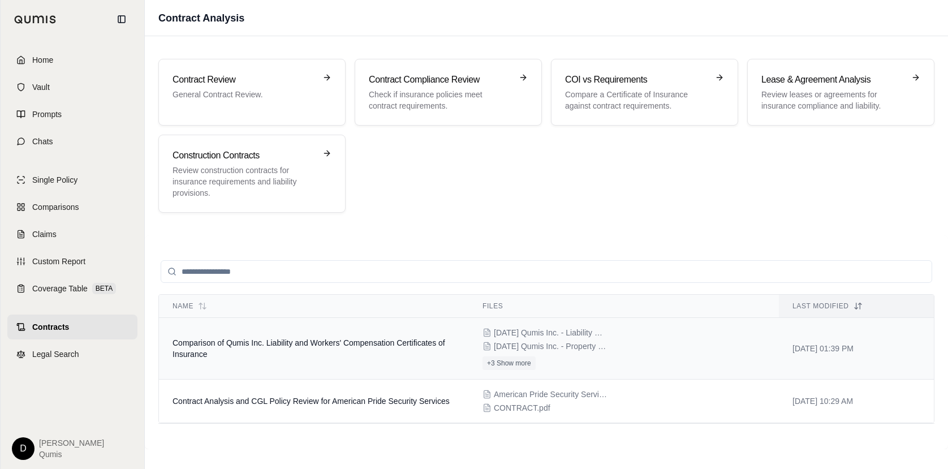
click at [305, 364] on td "Comparison of Qumis Inc. Liability and Workers' Compensation Certificates of In…" at bounding box center [314, 349] width 310 height 62
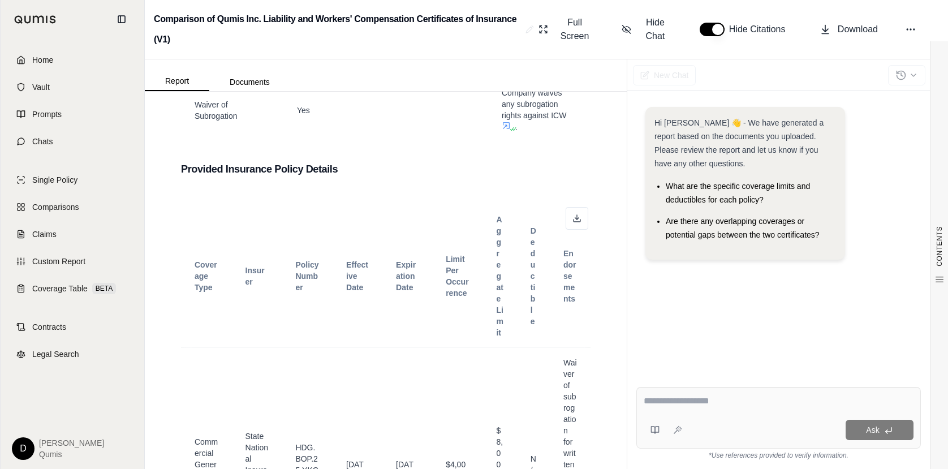
scroll to position [990, 0]
click at [567, 33] on span "Full Screen" at bounding box center [574, 29] width 39 height 27
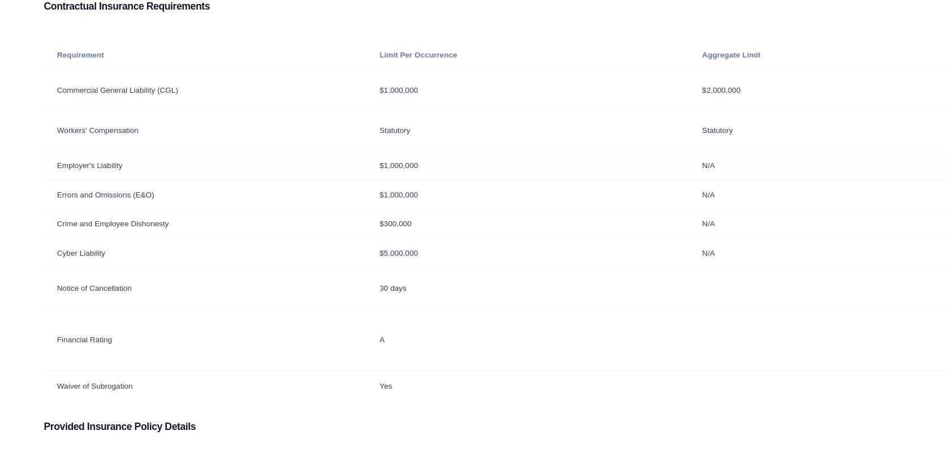
scroll to position [0, 0]
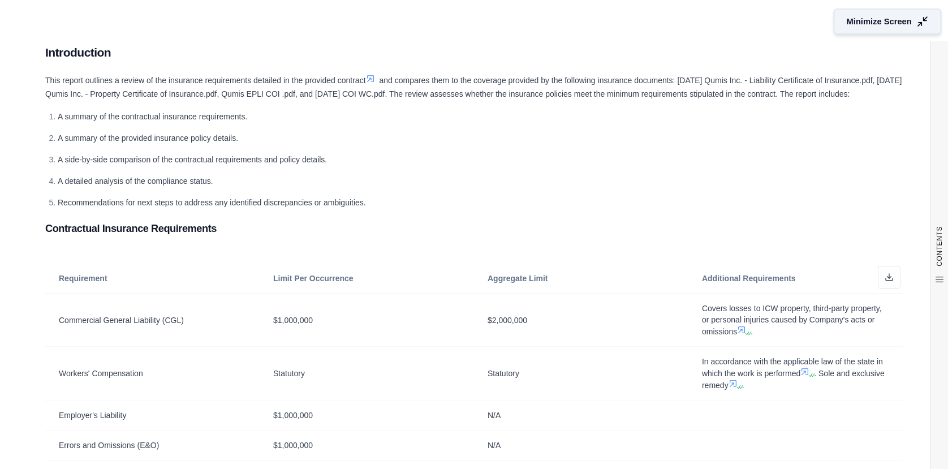
click at [908, 19] on span "Minimize Screen" at bounding box center [879, 22] width 65 height 12
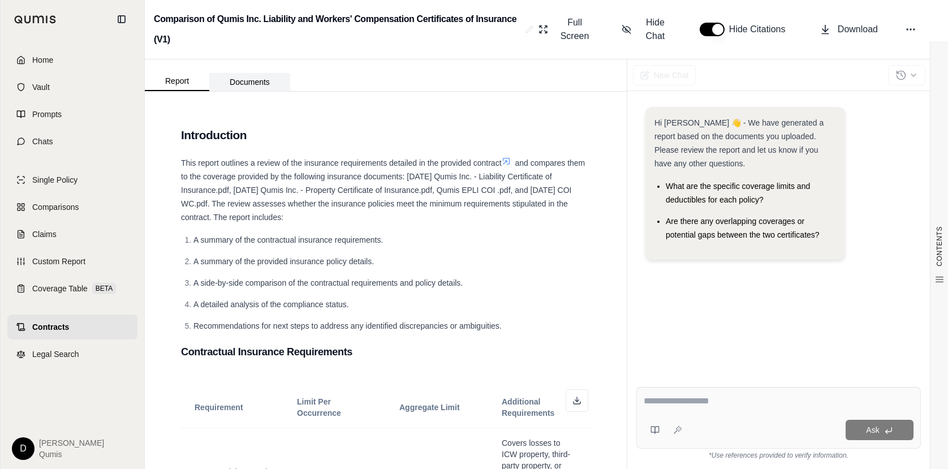
click at [246, 82] on button "Documents" at bounding box center [249, 82] width 81 height 18
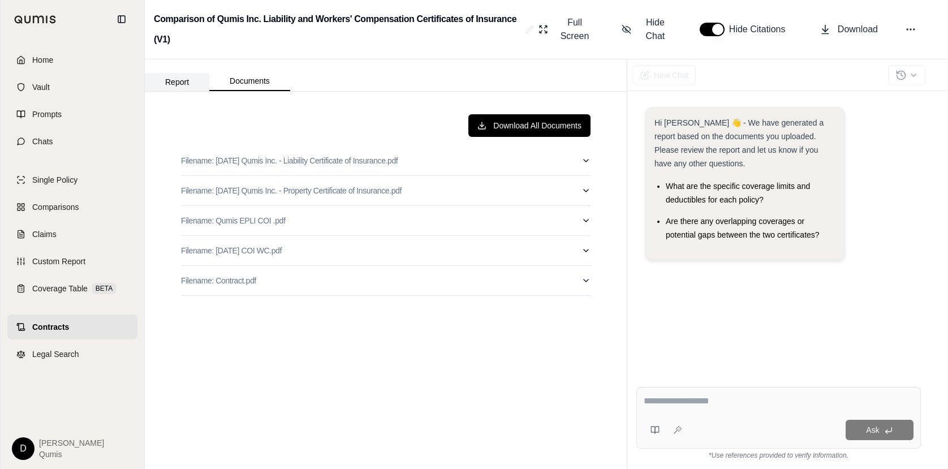
click at [186, 83] on button "Report" at bounding box center [177, 82] width 64 height 18
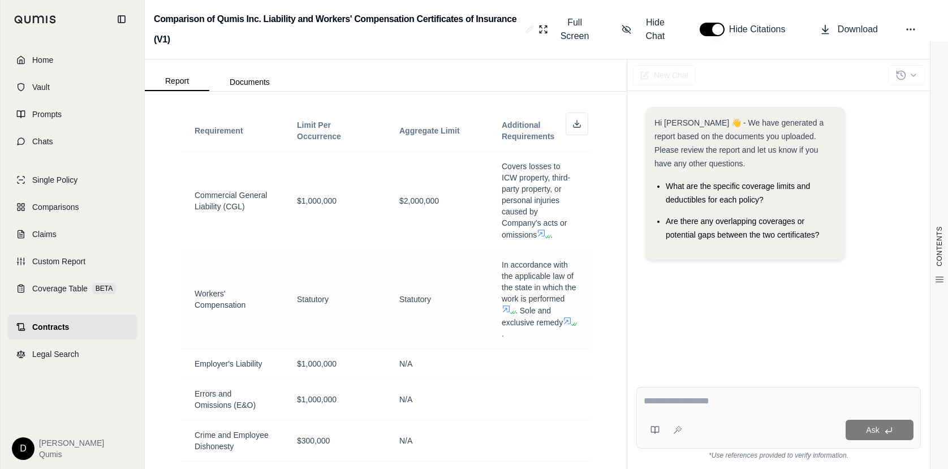
scroll to position [275, 0]
